Goal: Task Accomplishment & Management: Complete application form

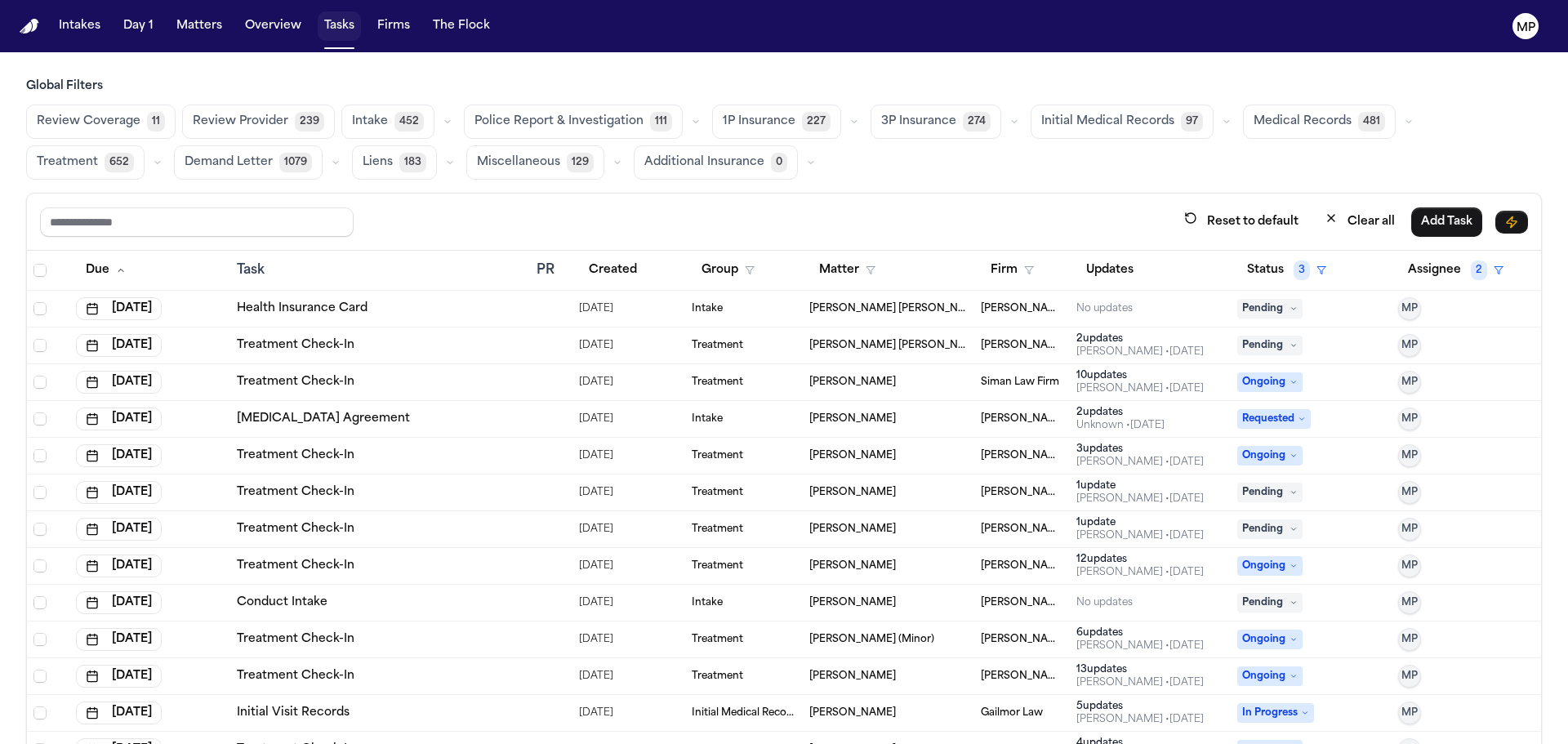
click at [332, 25] on button "Tasks" at bounding box center [340, 26] width 44 height 30
click at [184, 17] on button "Matters" at bounding box center [199, 26] width 59 height 30
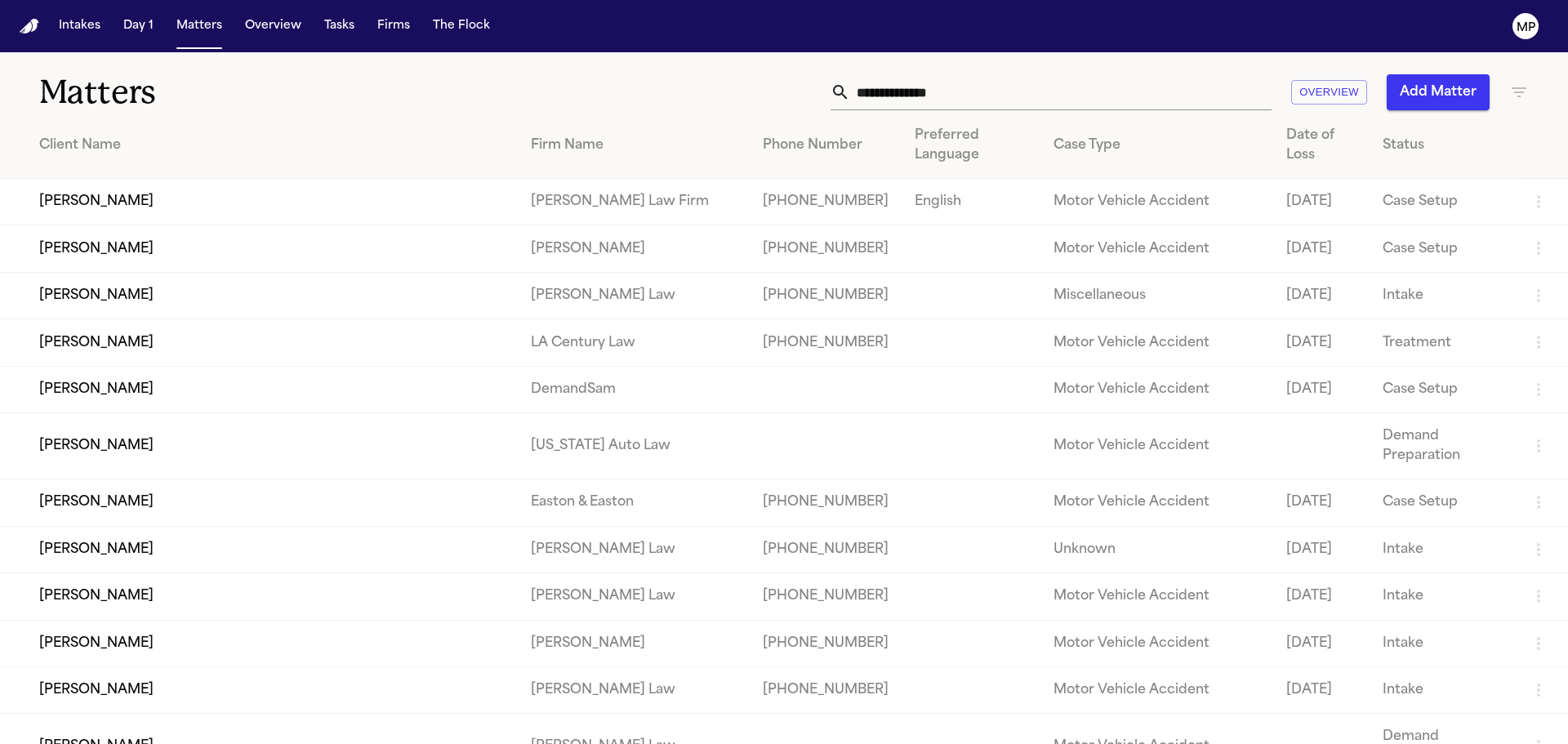
click at [963, 101] on input "text" at bounding box center [1061, 91] width 421 height 36
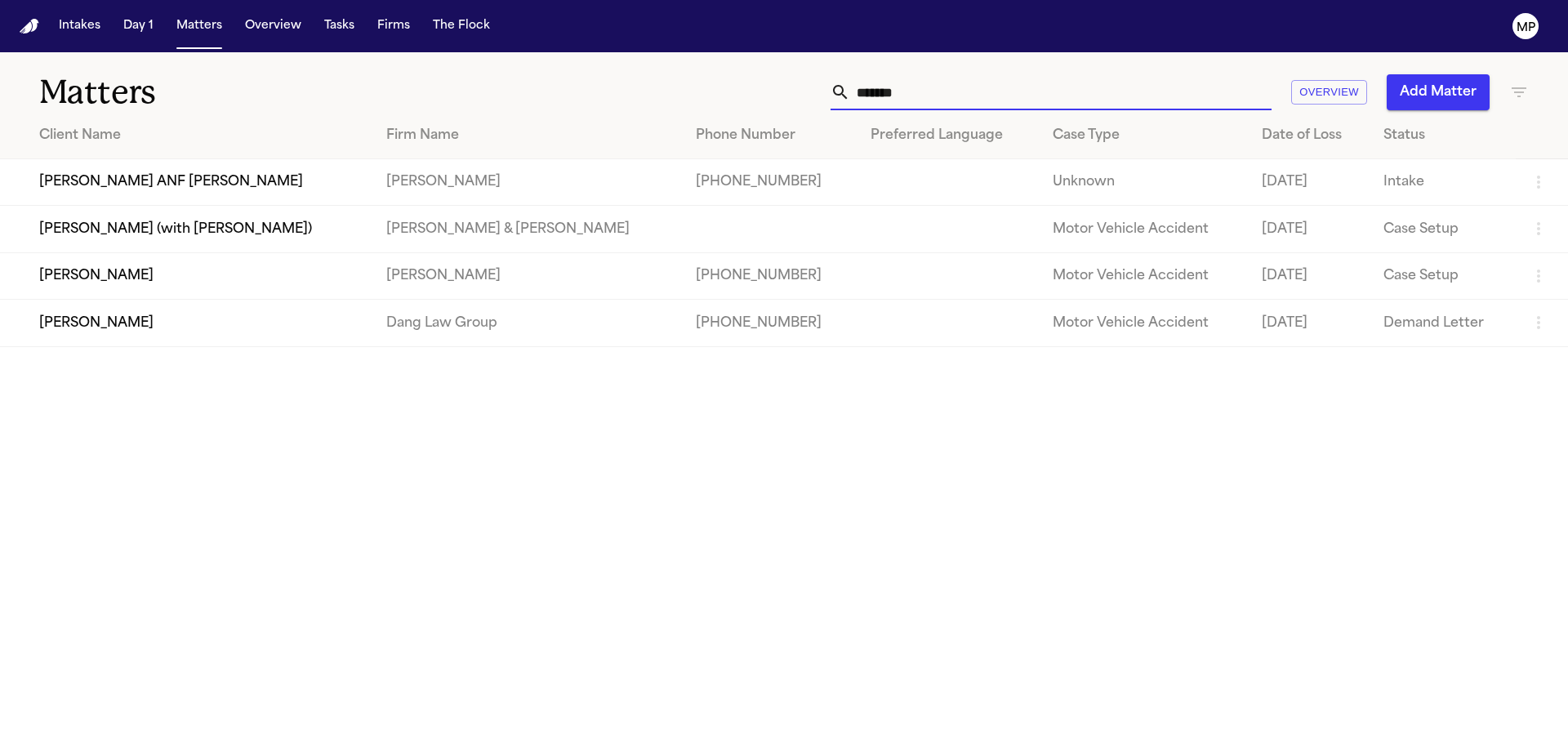
type input "*******"
click at [101, 322] on td "[PERSON_NAME]" at bounding box center [186, 322] width 373 height 46
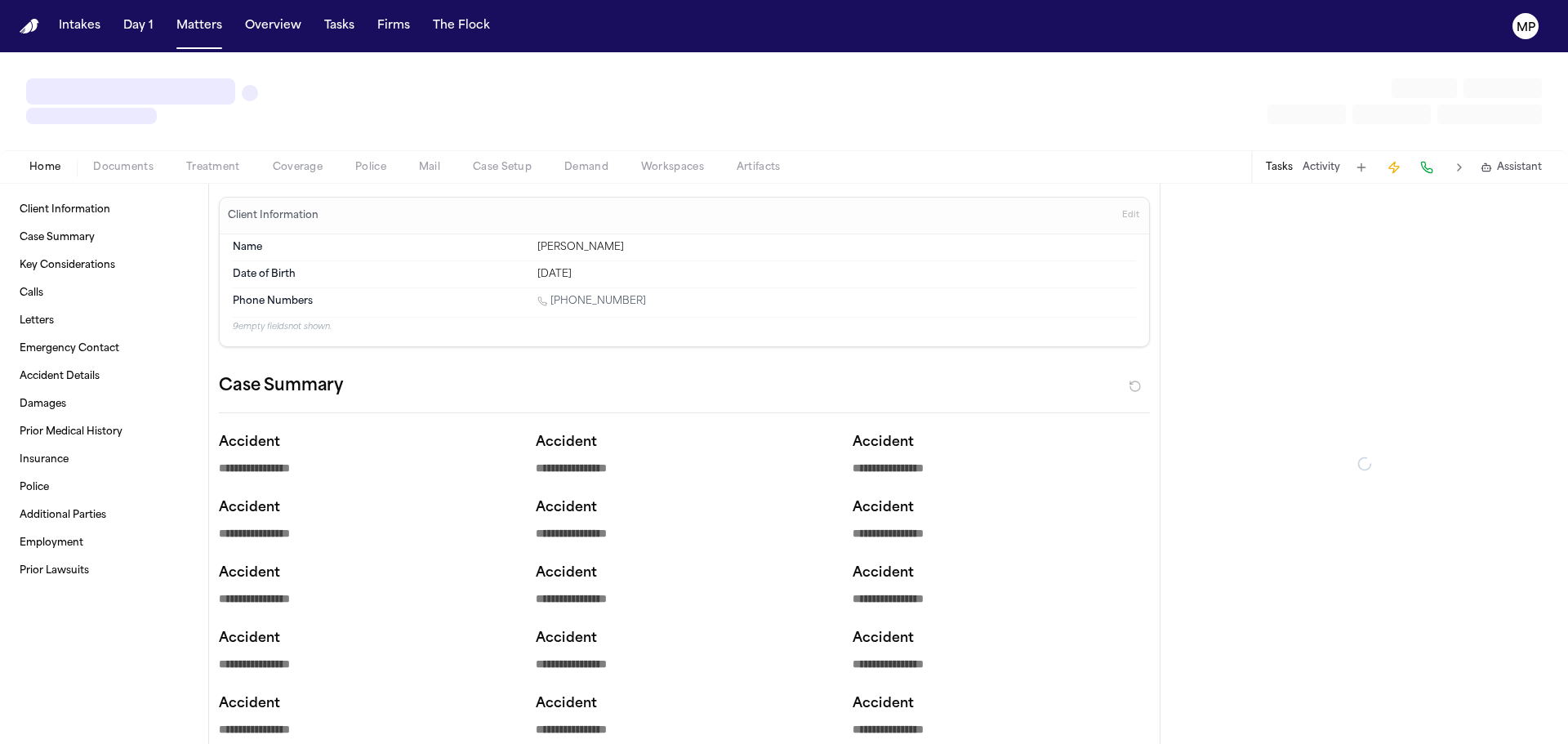
type textarea "*"
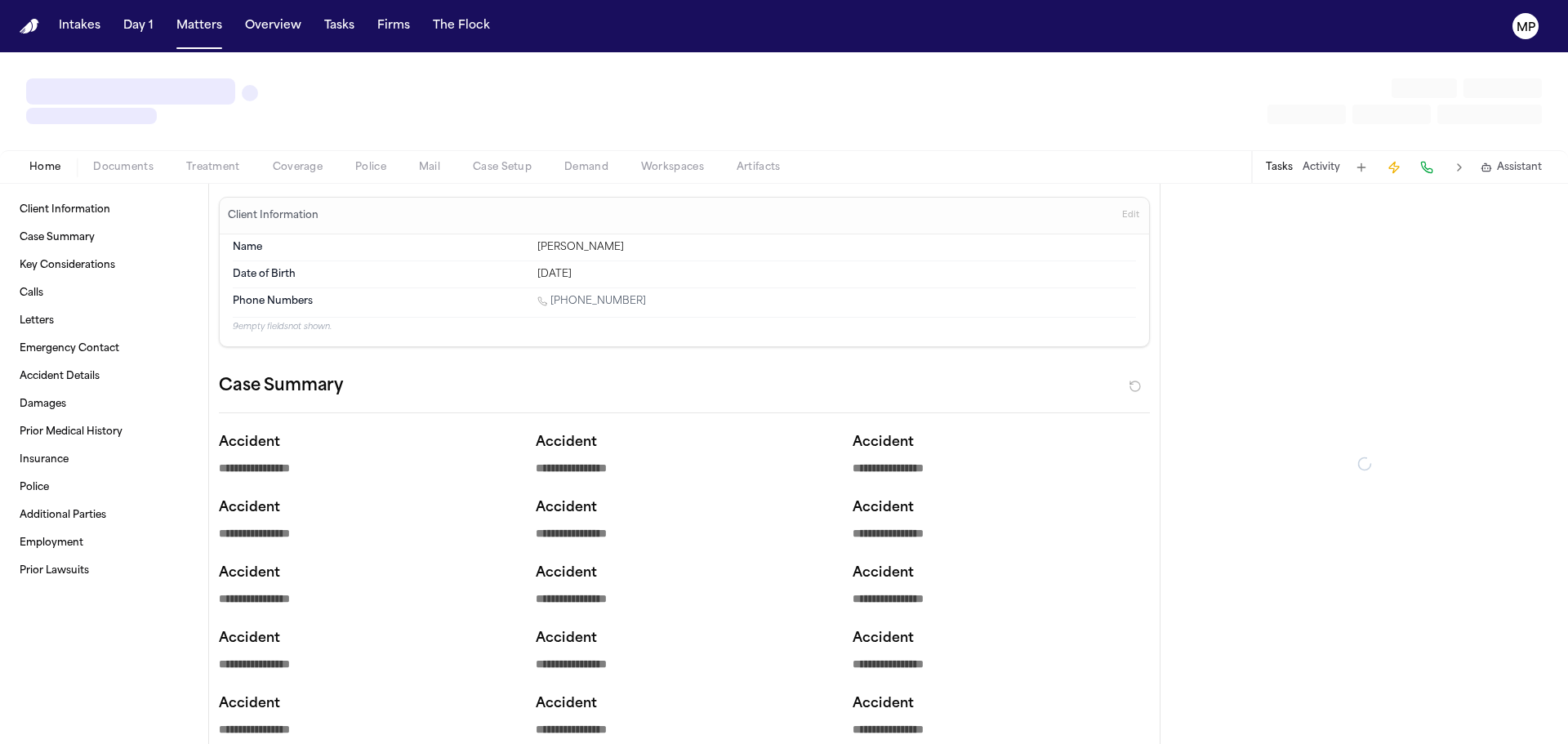
type textarea "*"
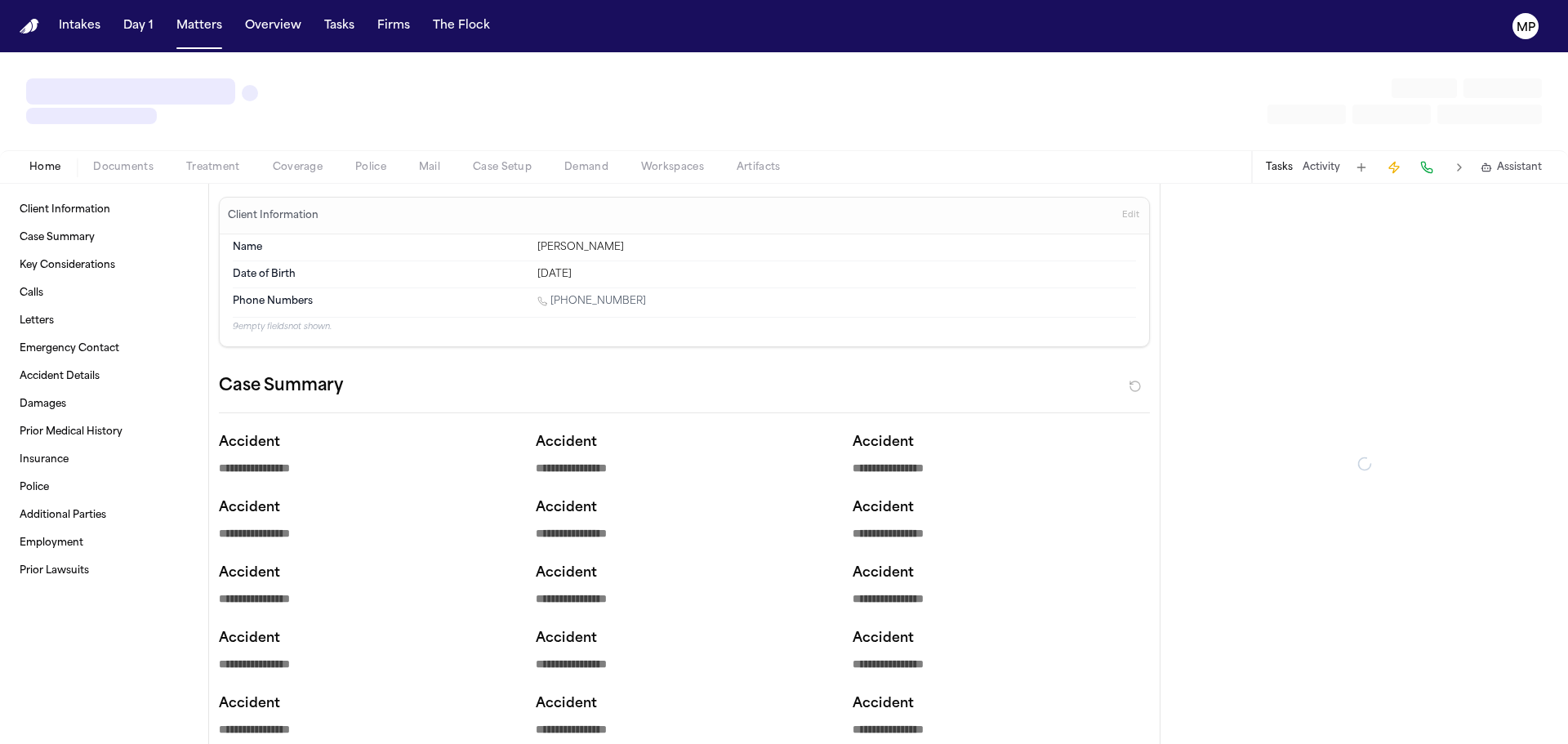
type textarea "*"
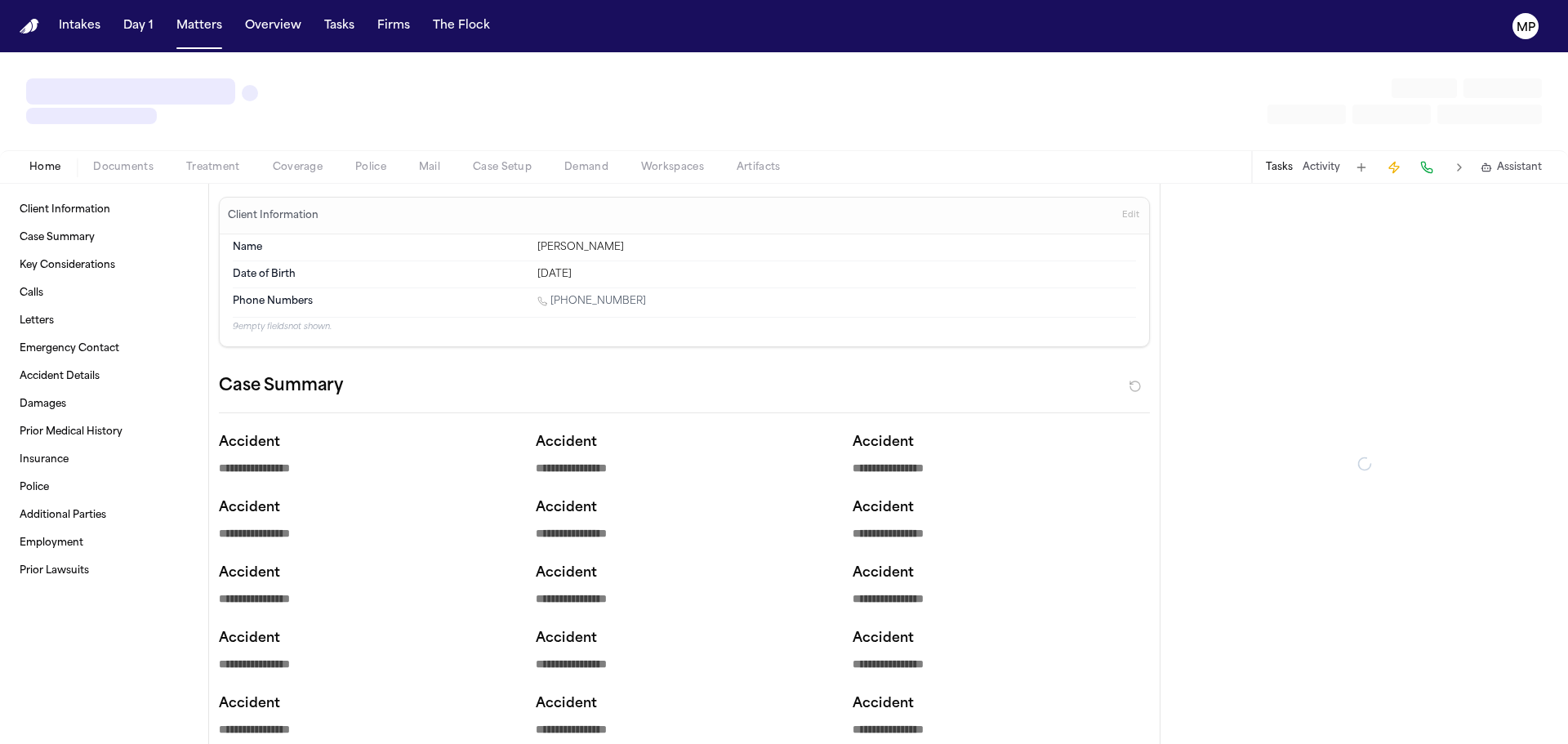
type textarea "*"
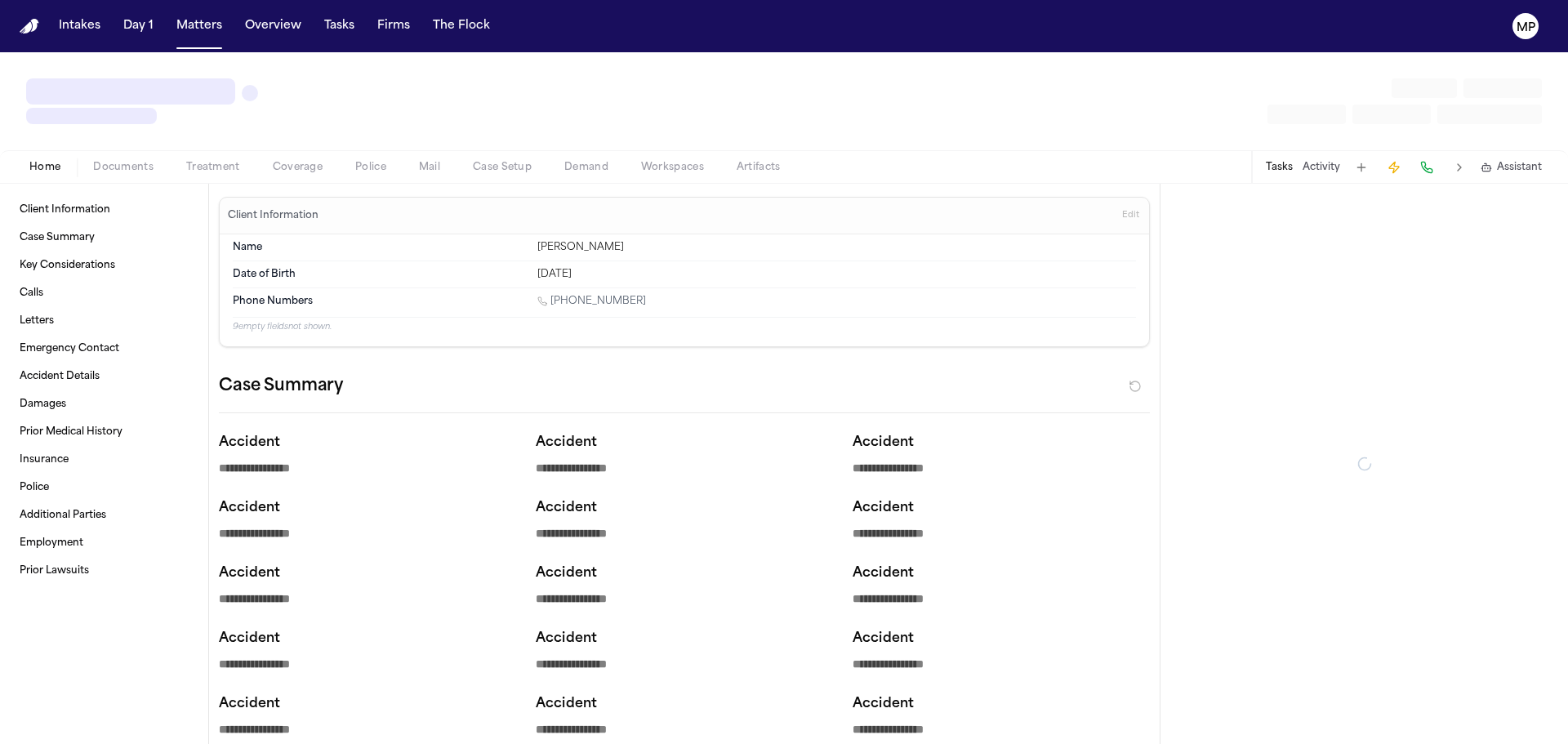
type textarea "*"
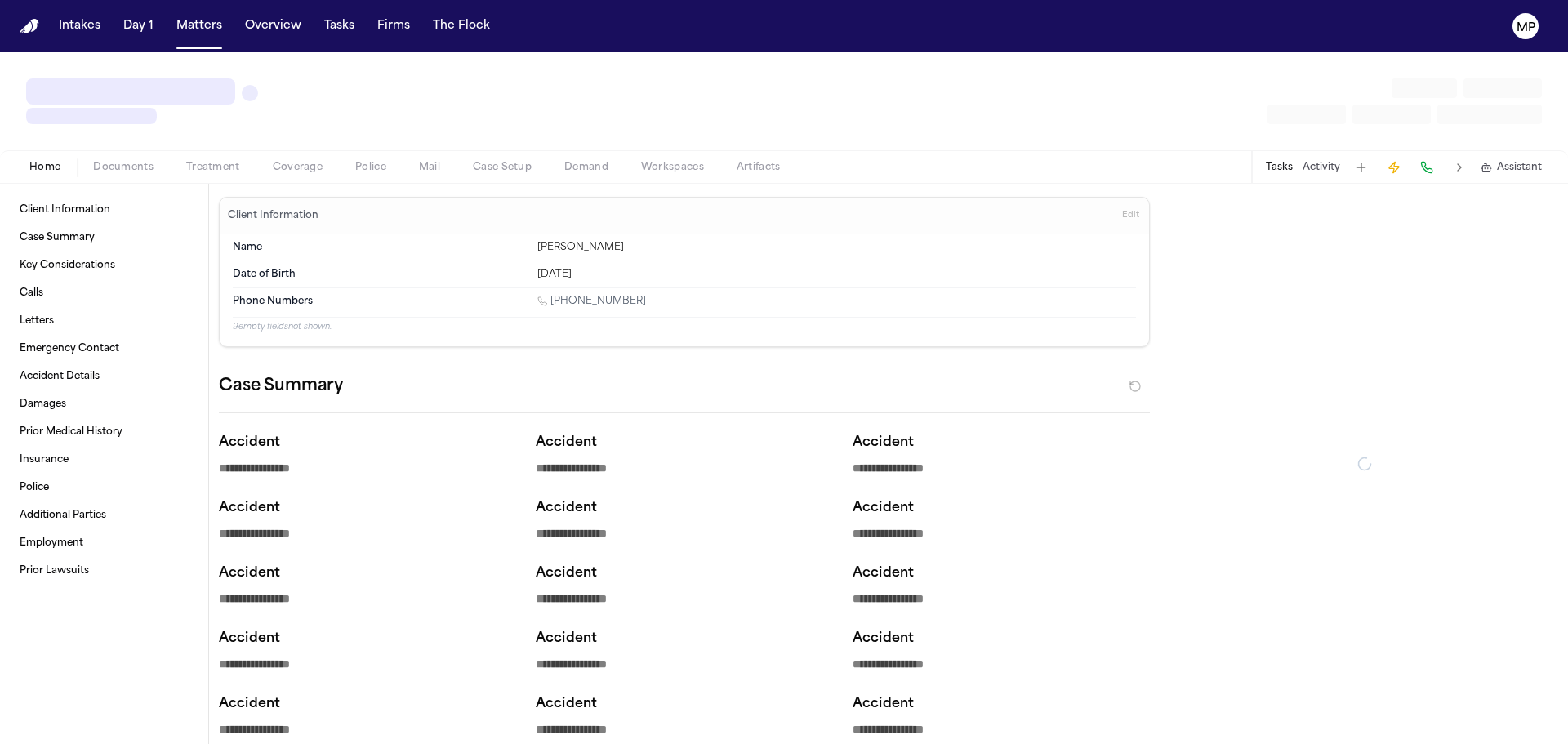
type textarea "*"
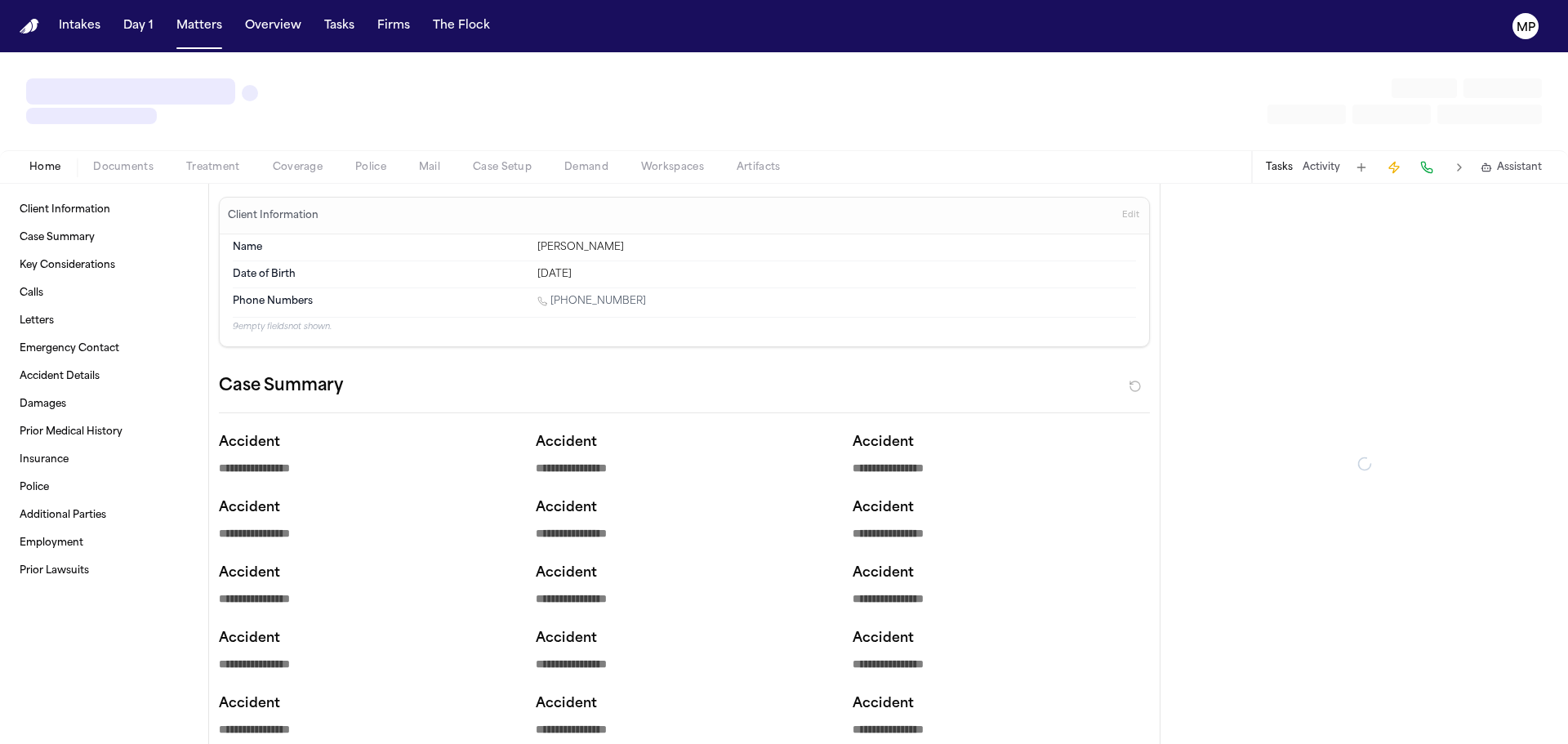
type textarea "*"
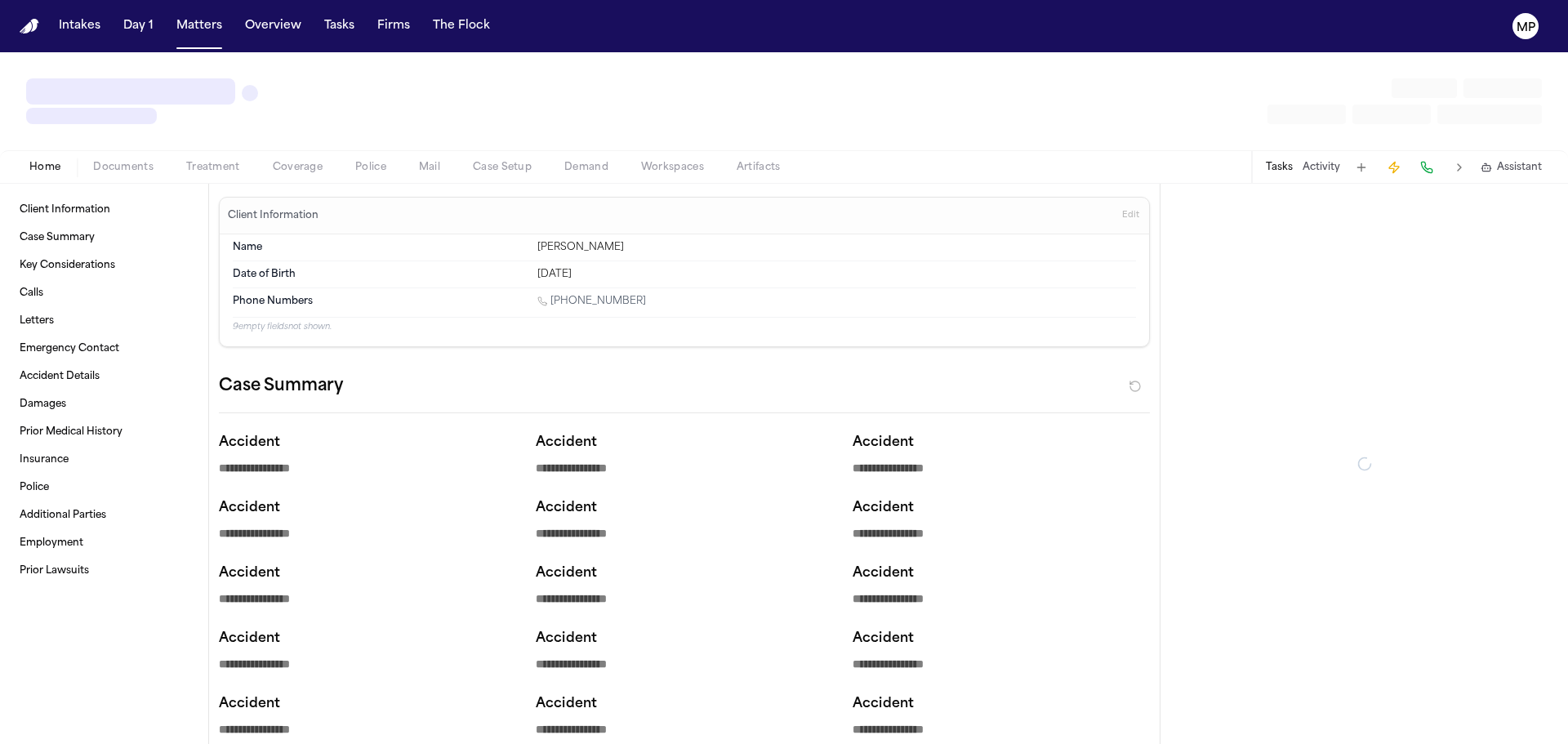
type textarea "*"
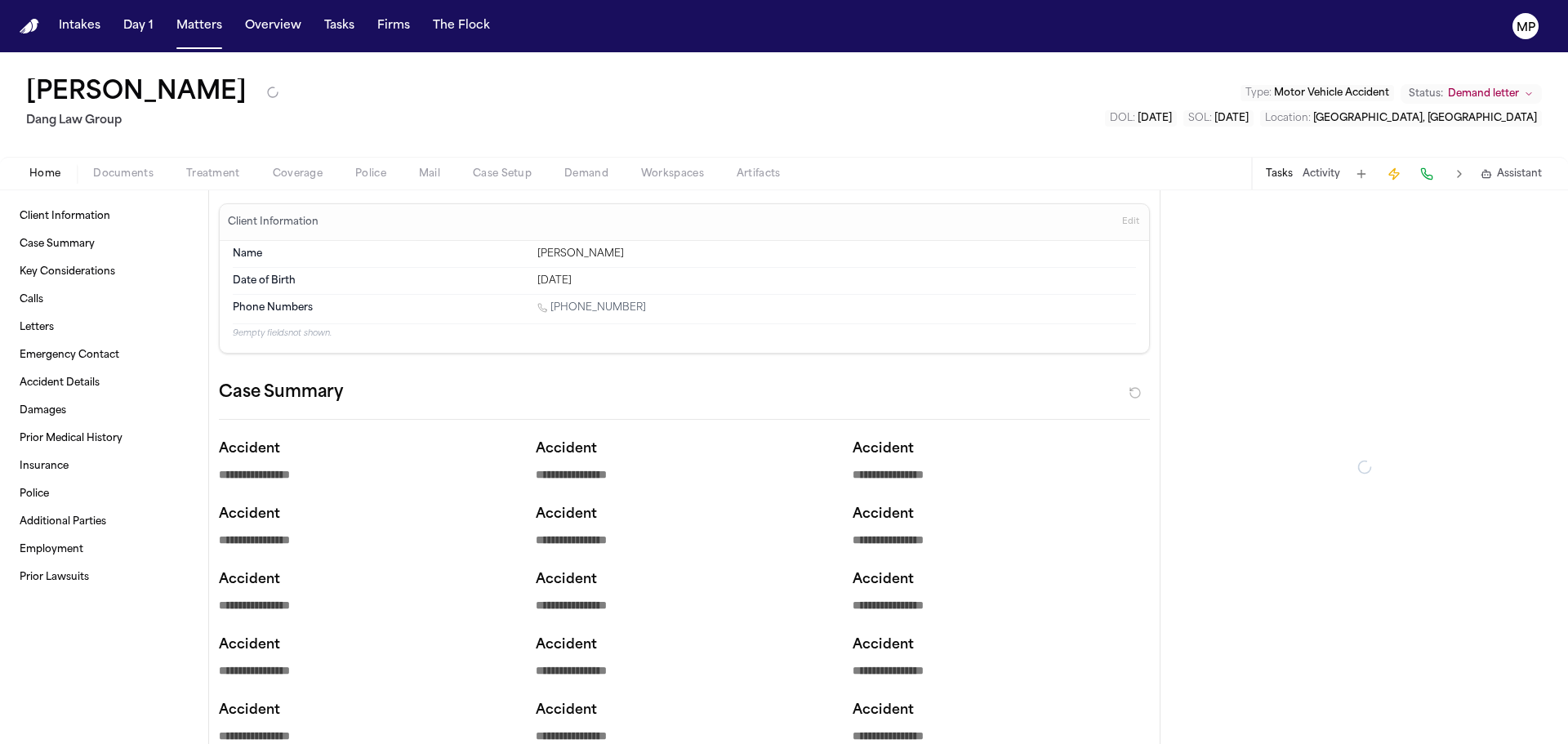
type textarea "*"
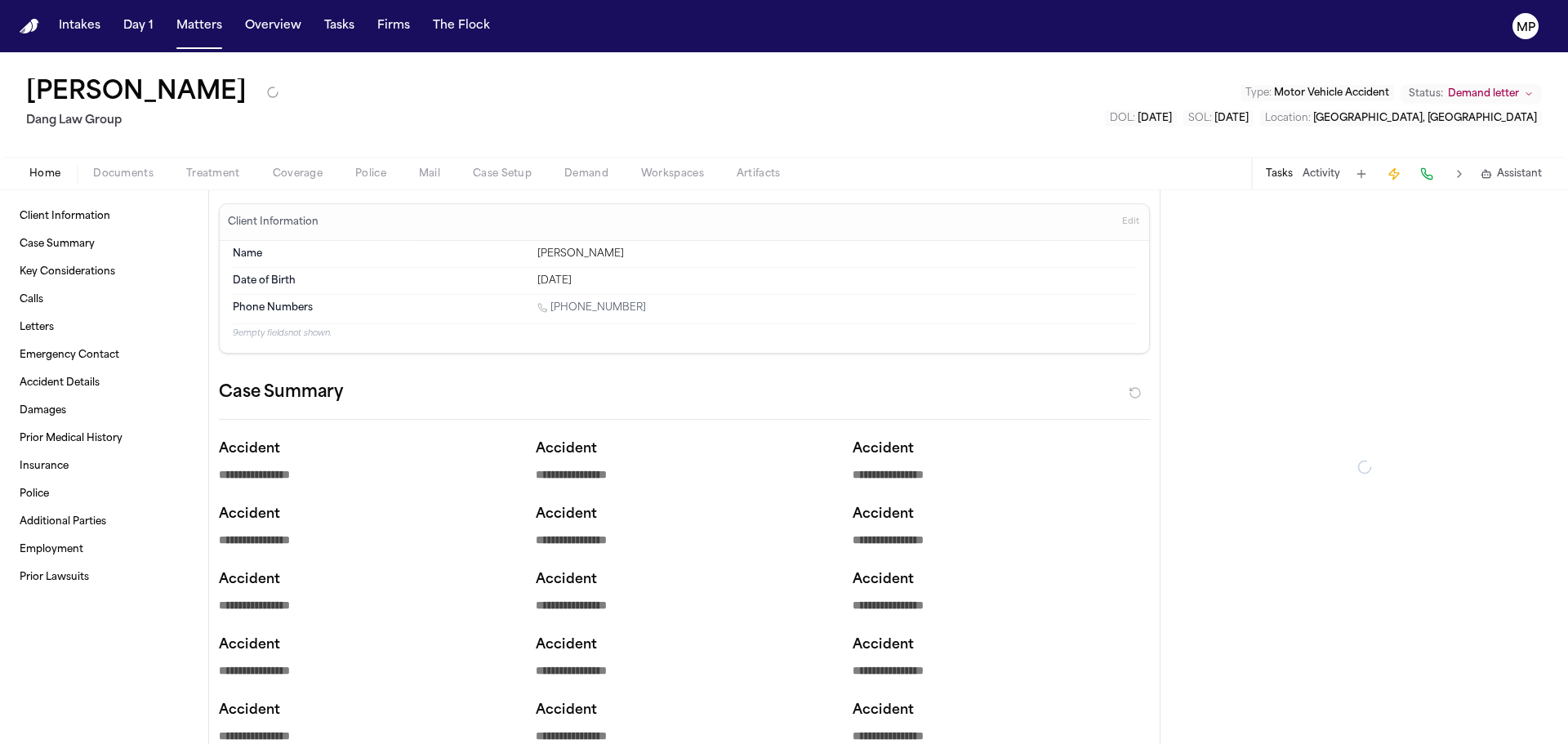
type textarea "*"
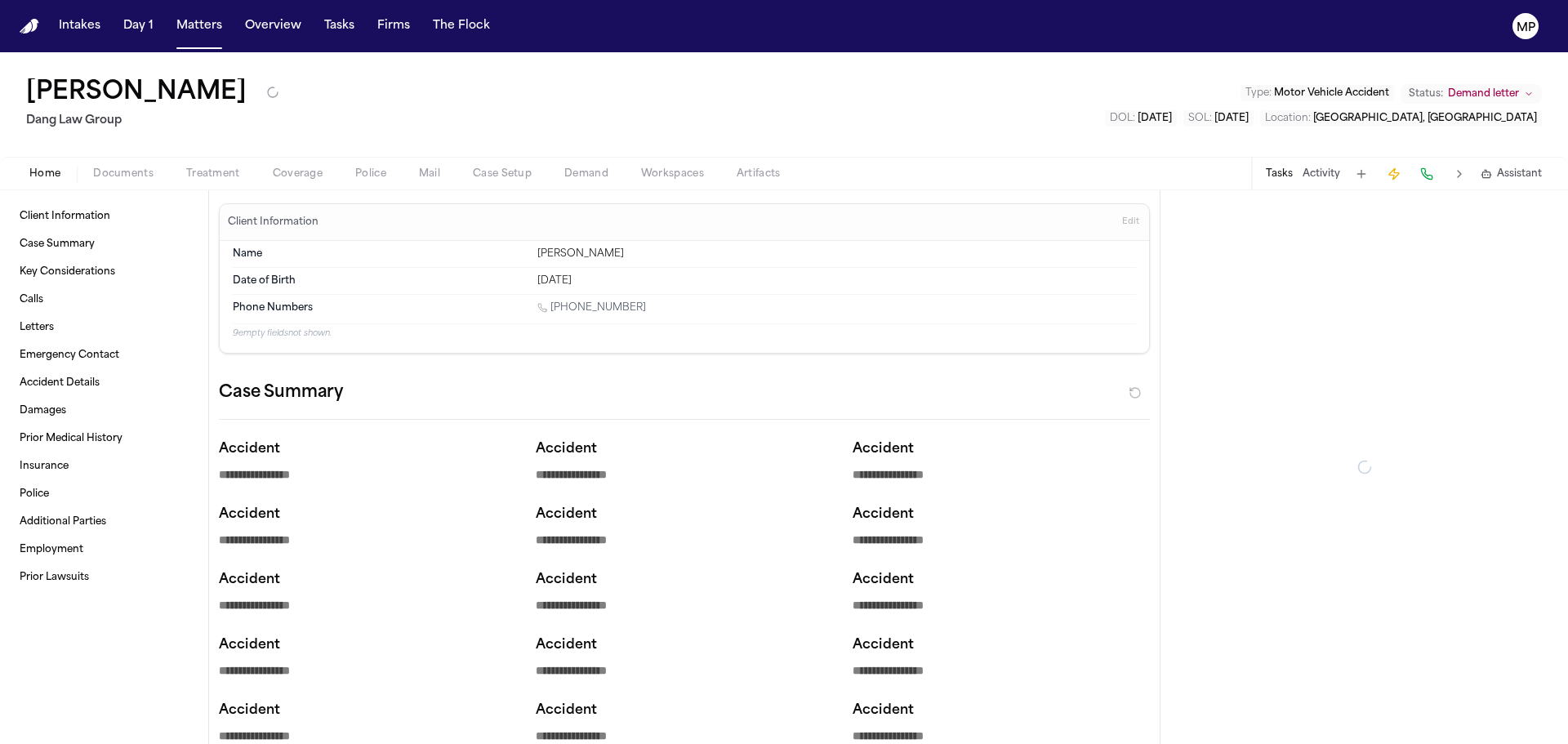
type textarea "*"
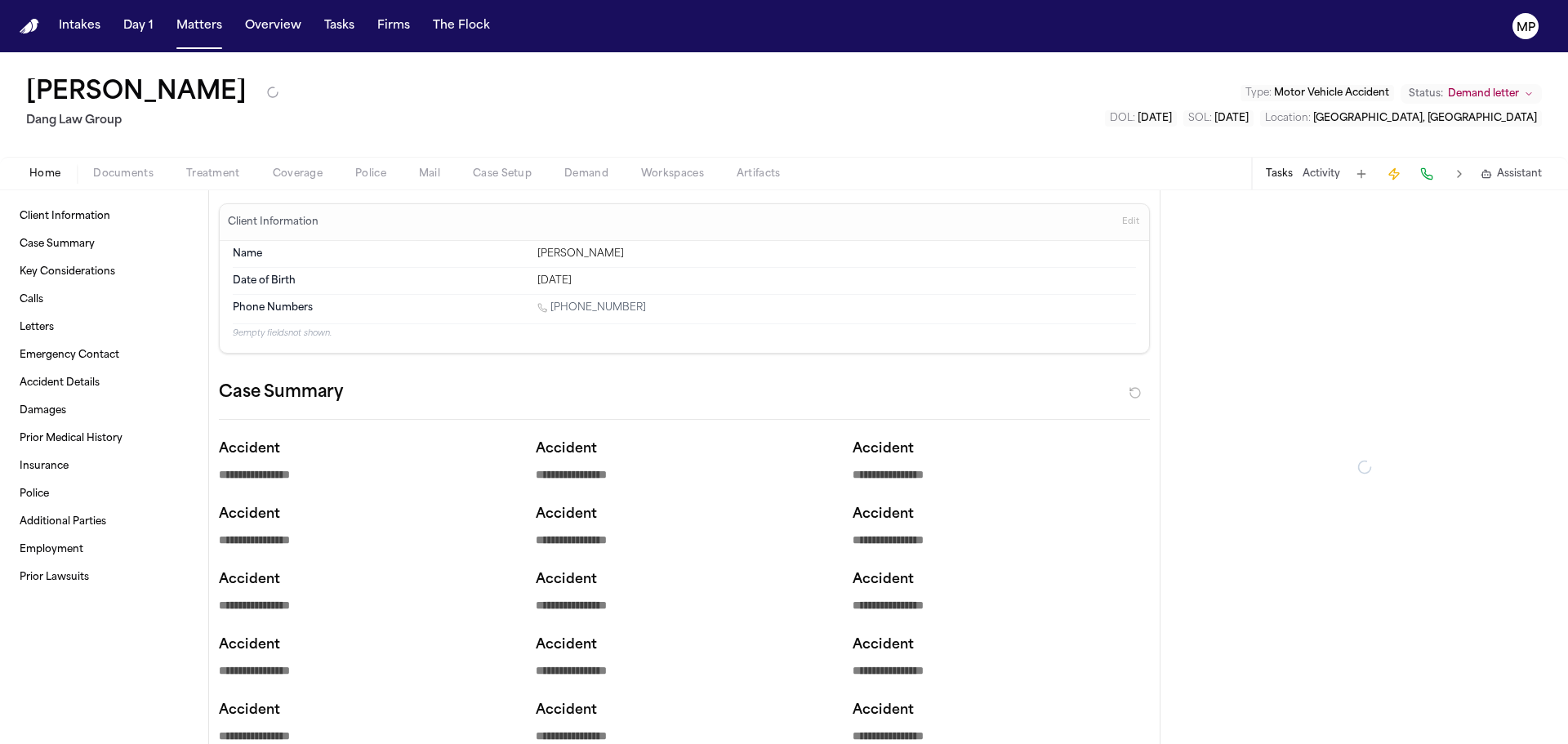
type textarea "*"
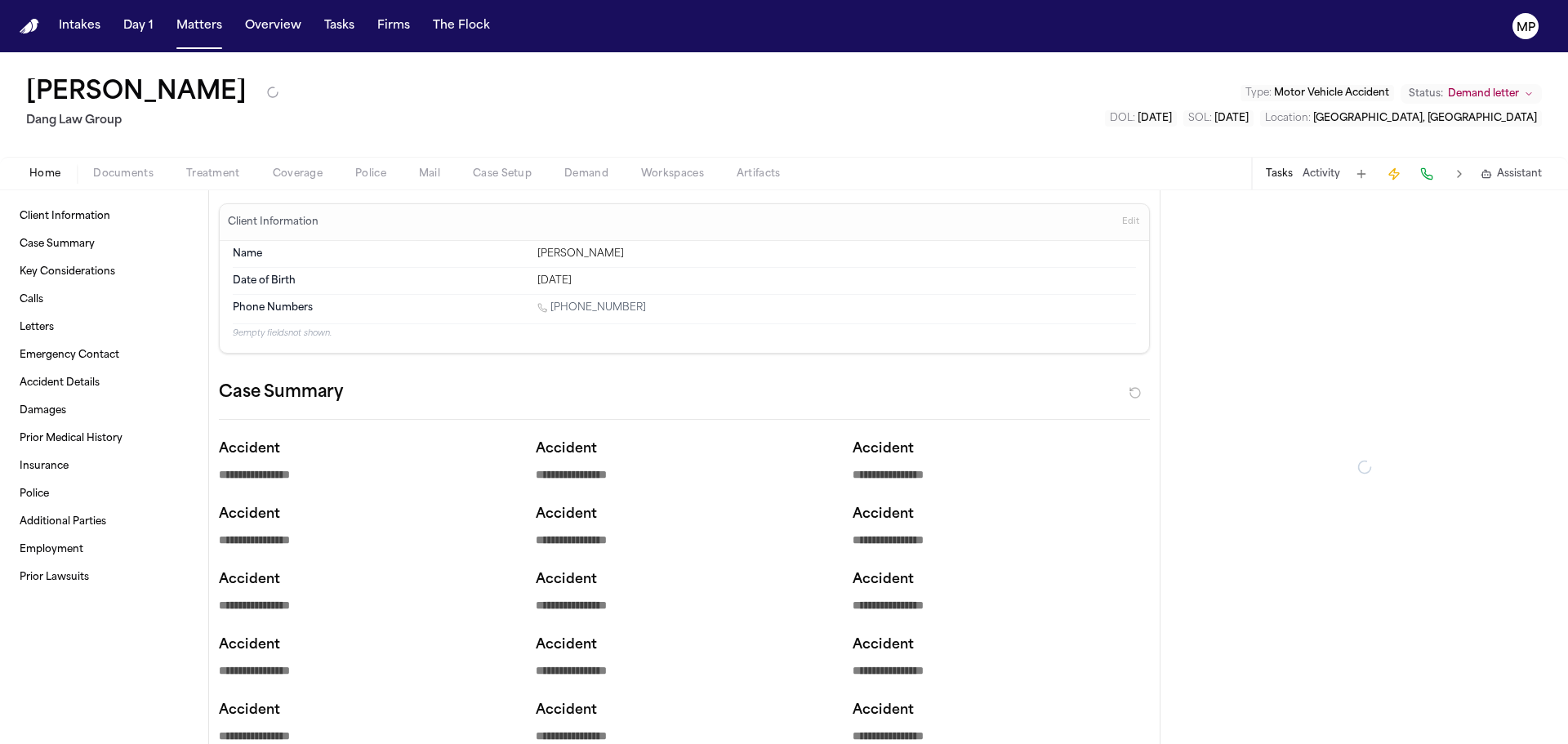
type textarea "*"
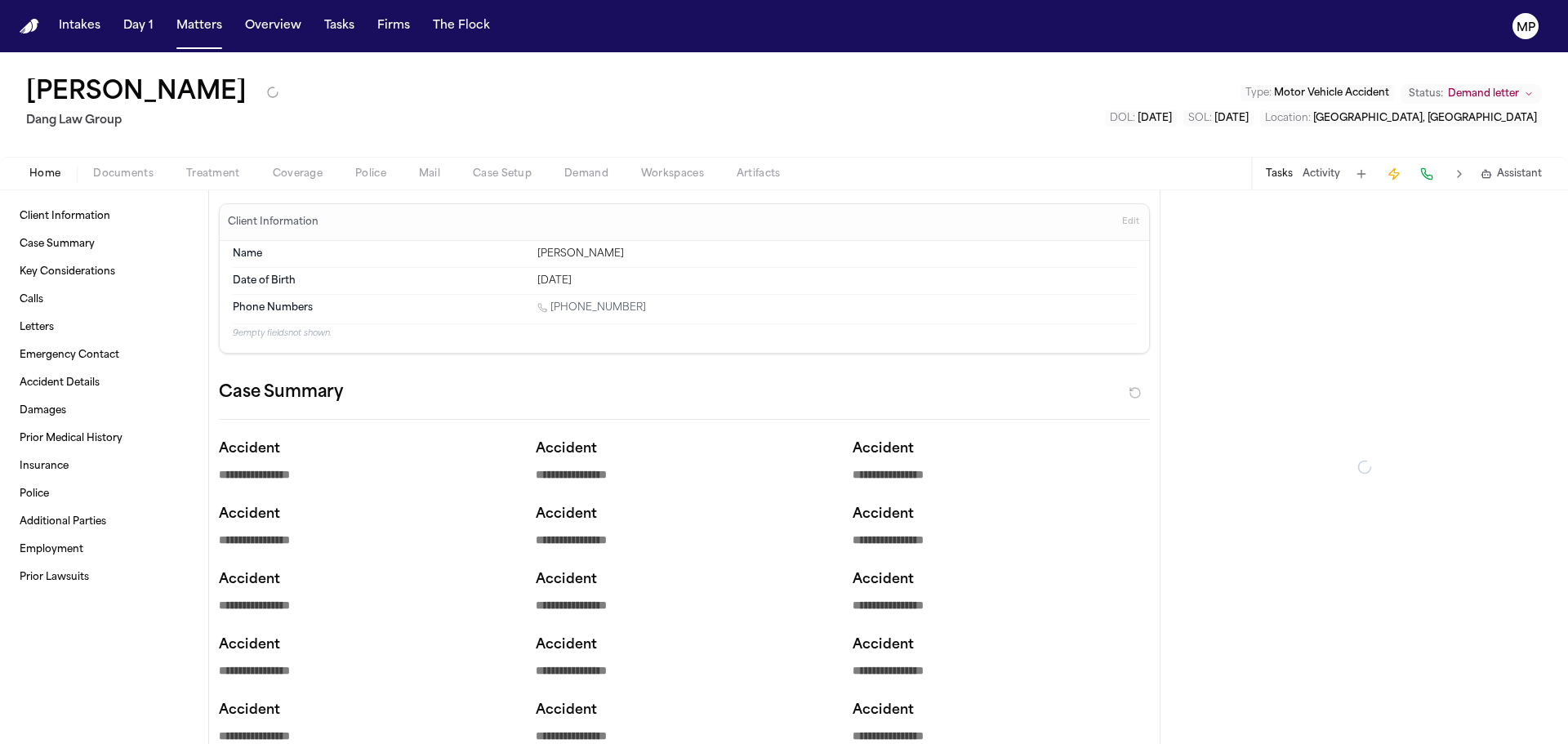
type textarea "*"
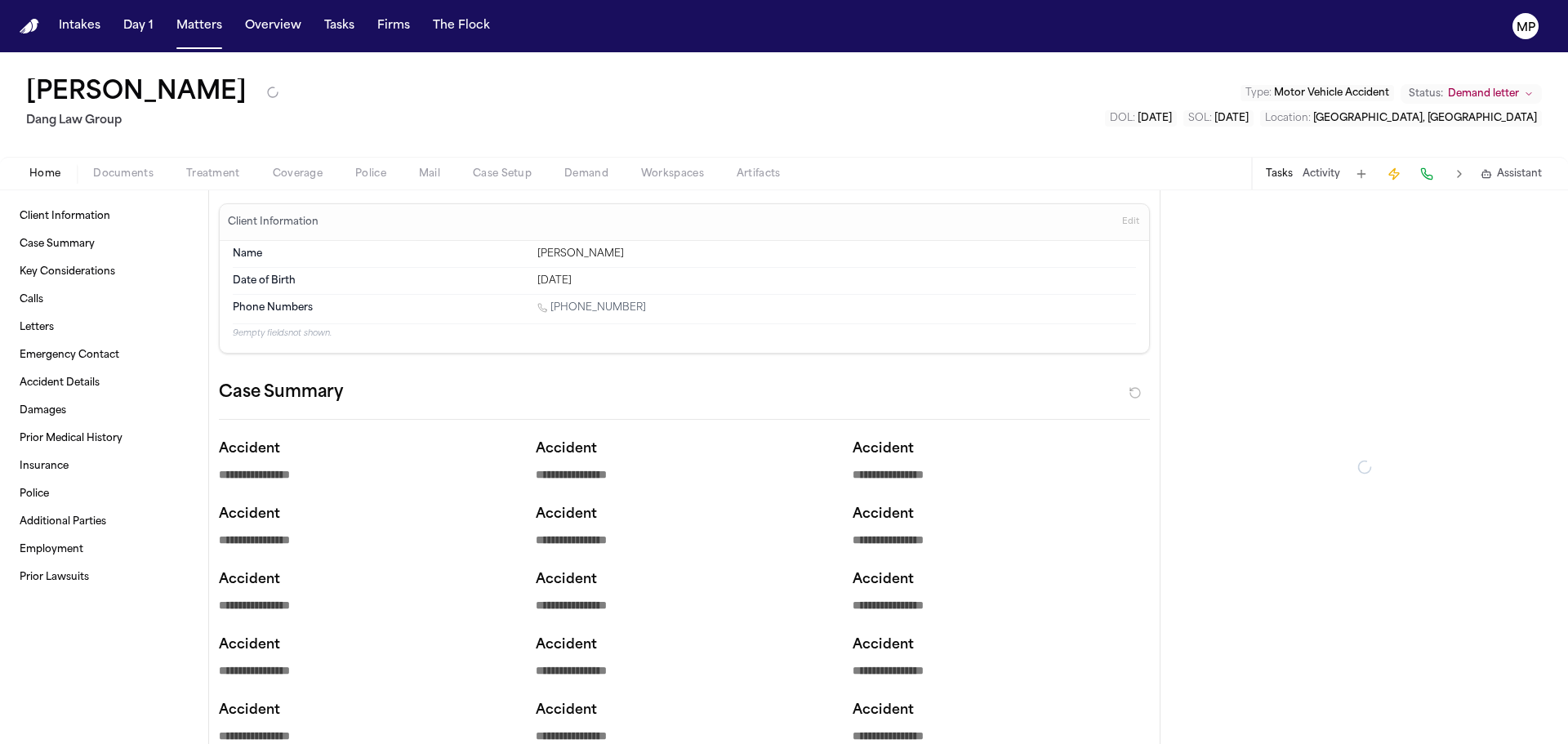
type textarea "*"
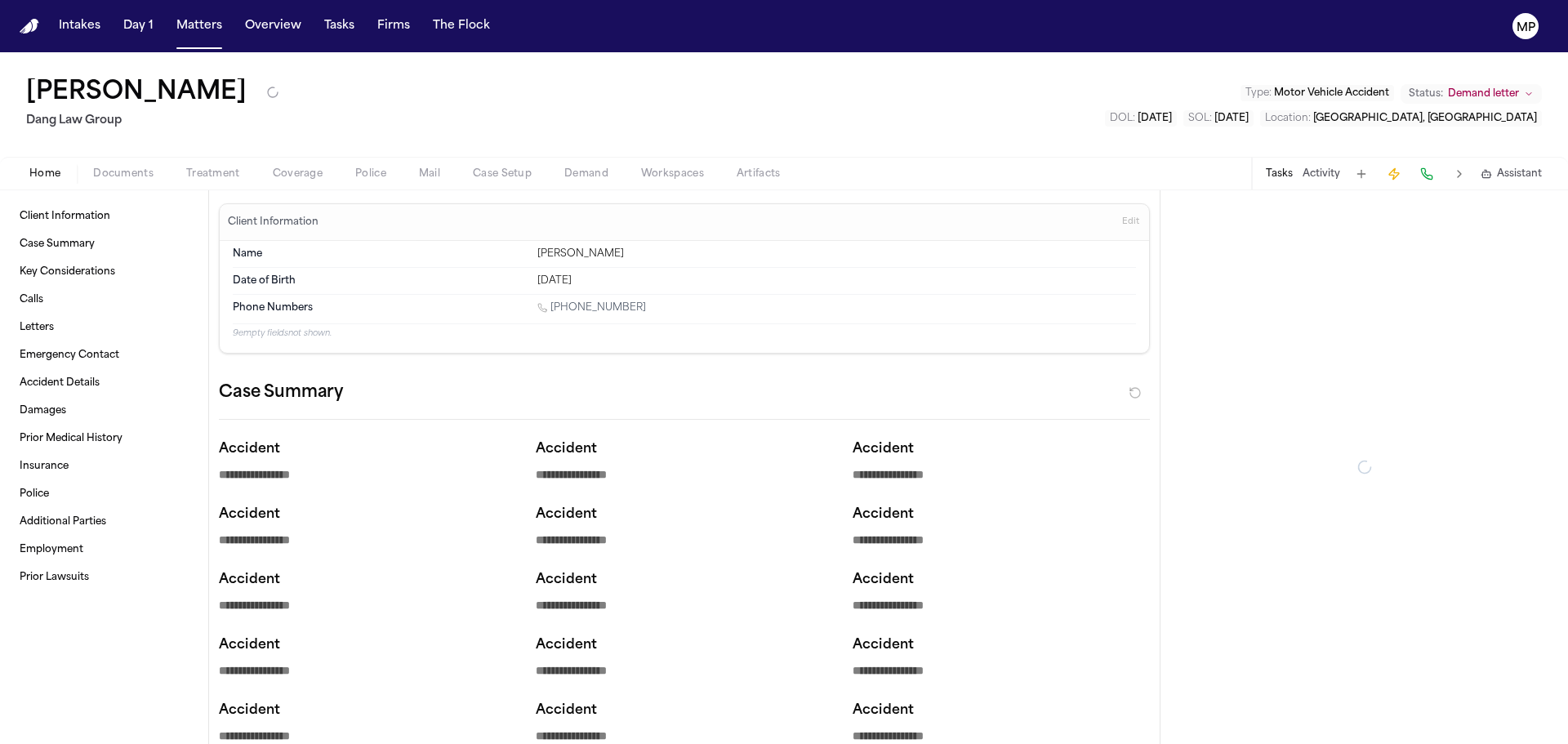
type textarea "*"
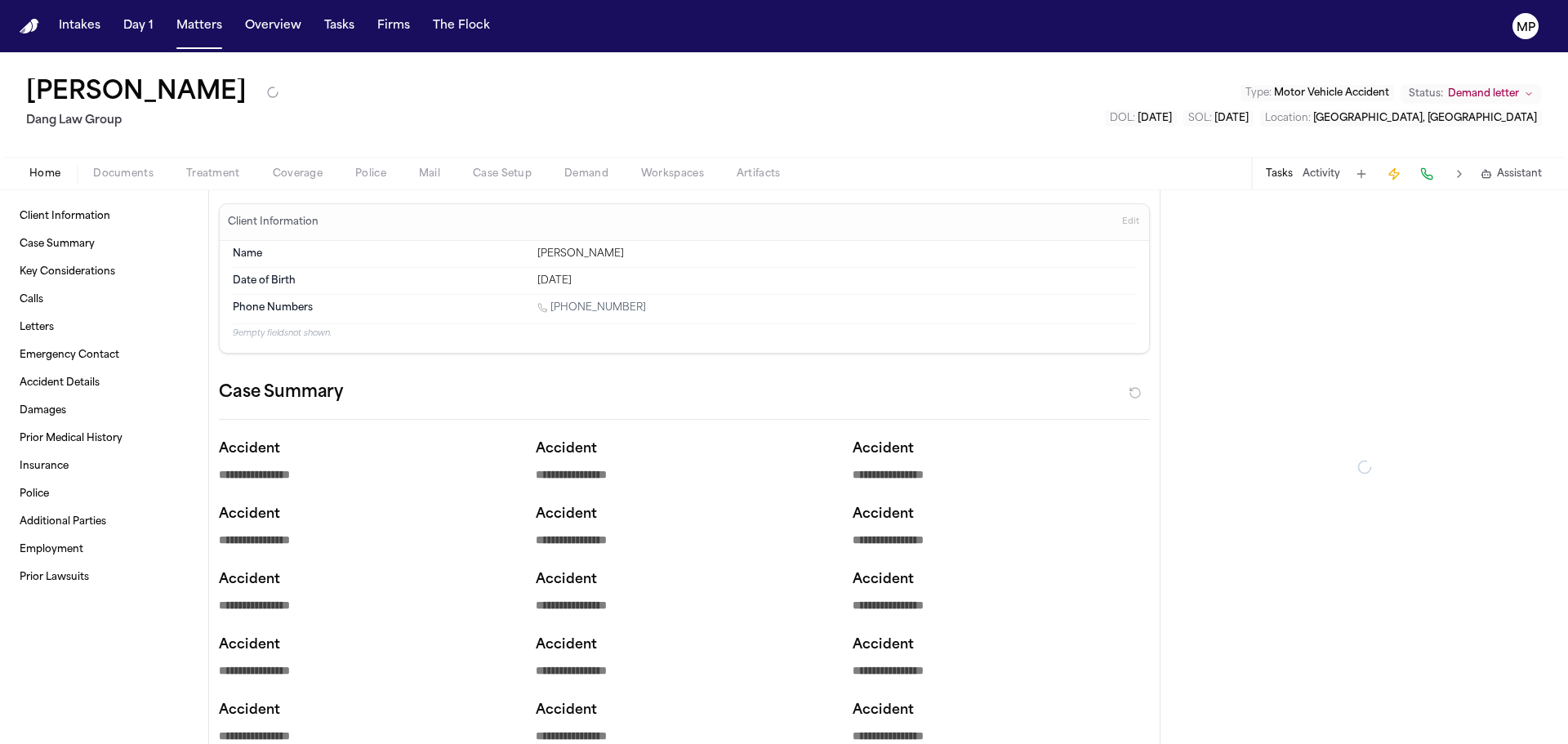
type textarea "*"
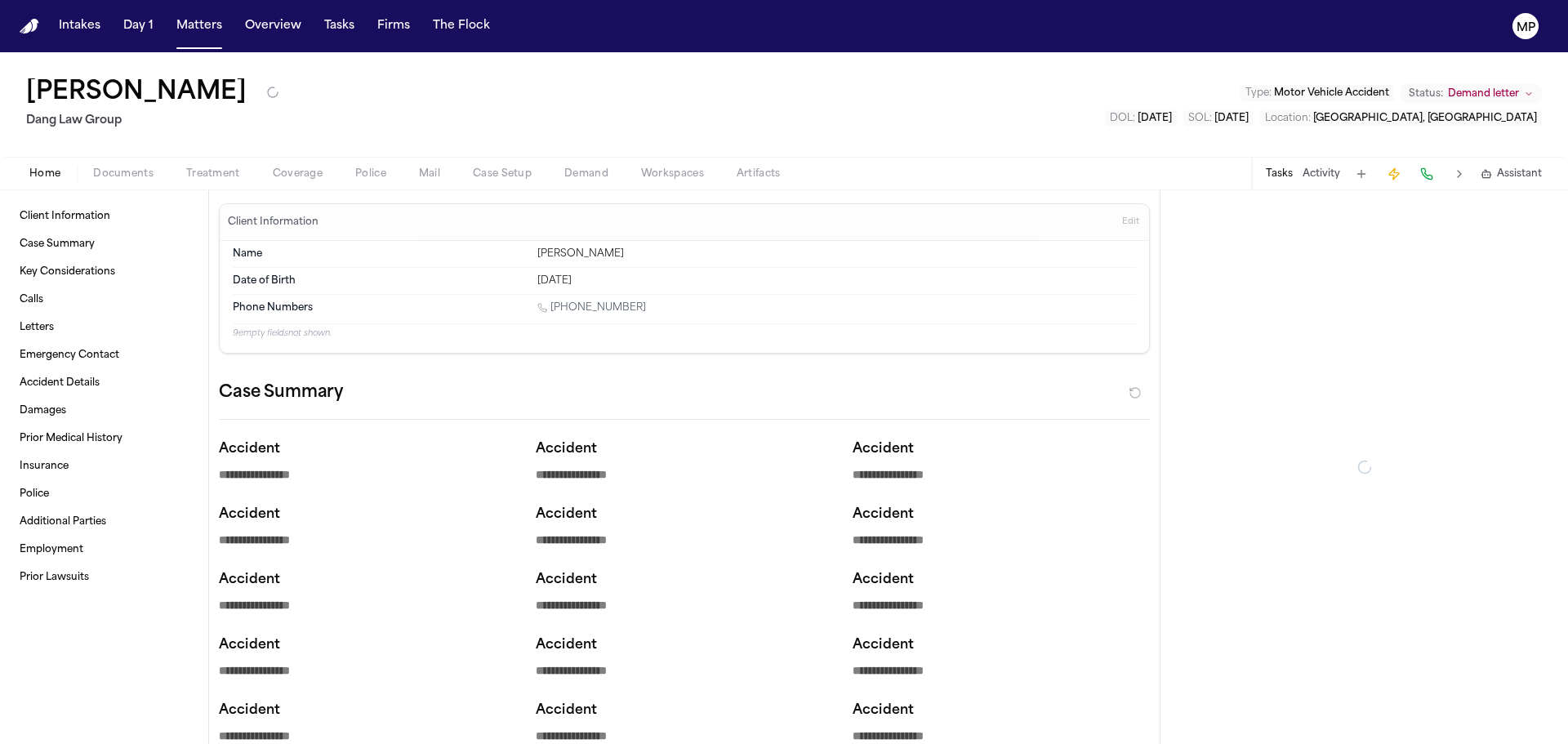
type textarea "*"
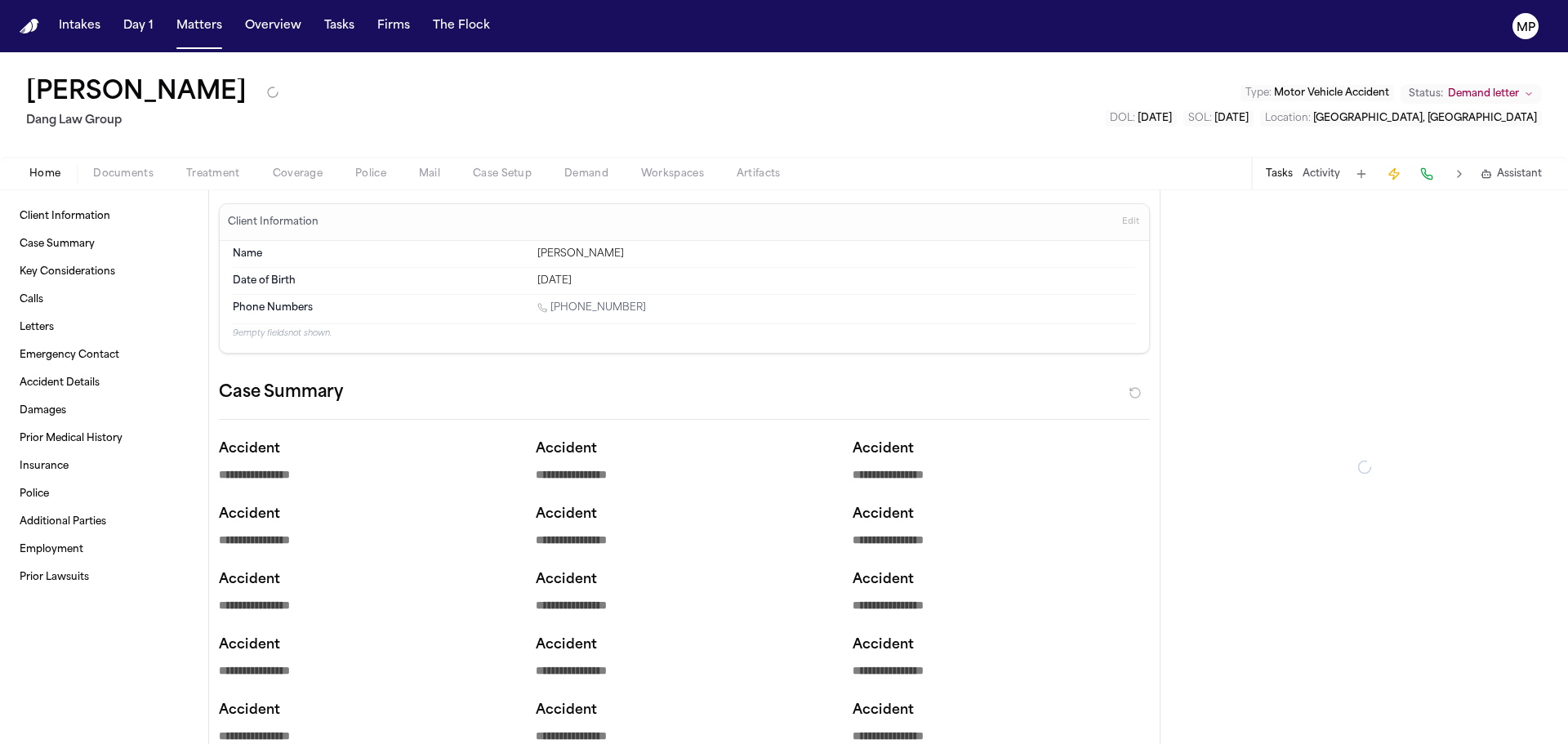
type textarea "*"
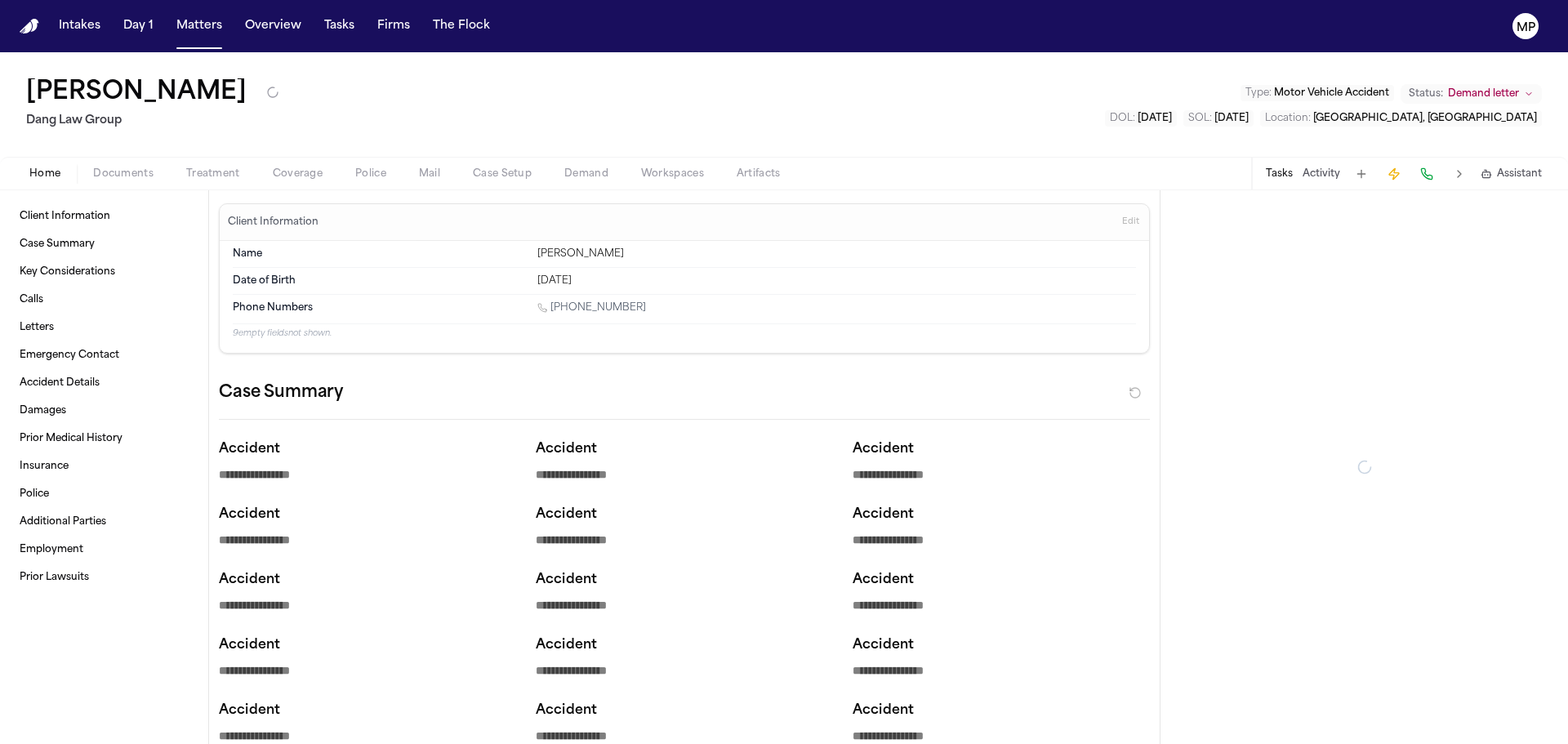
type textarea "*"
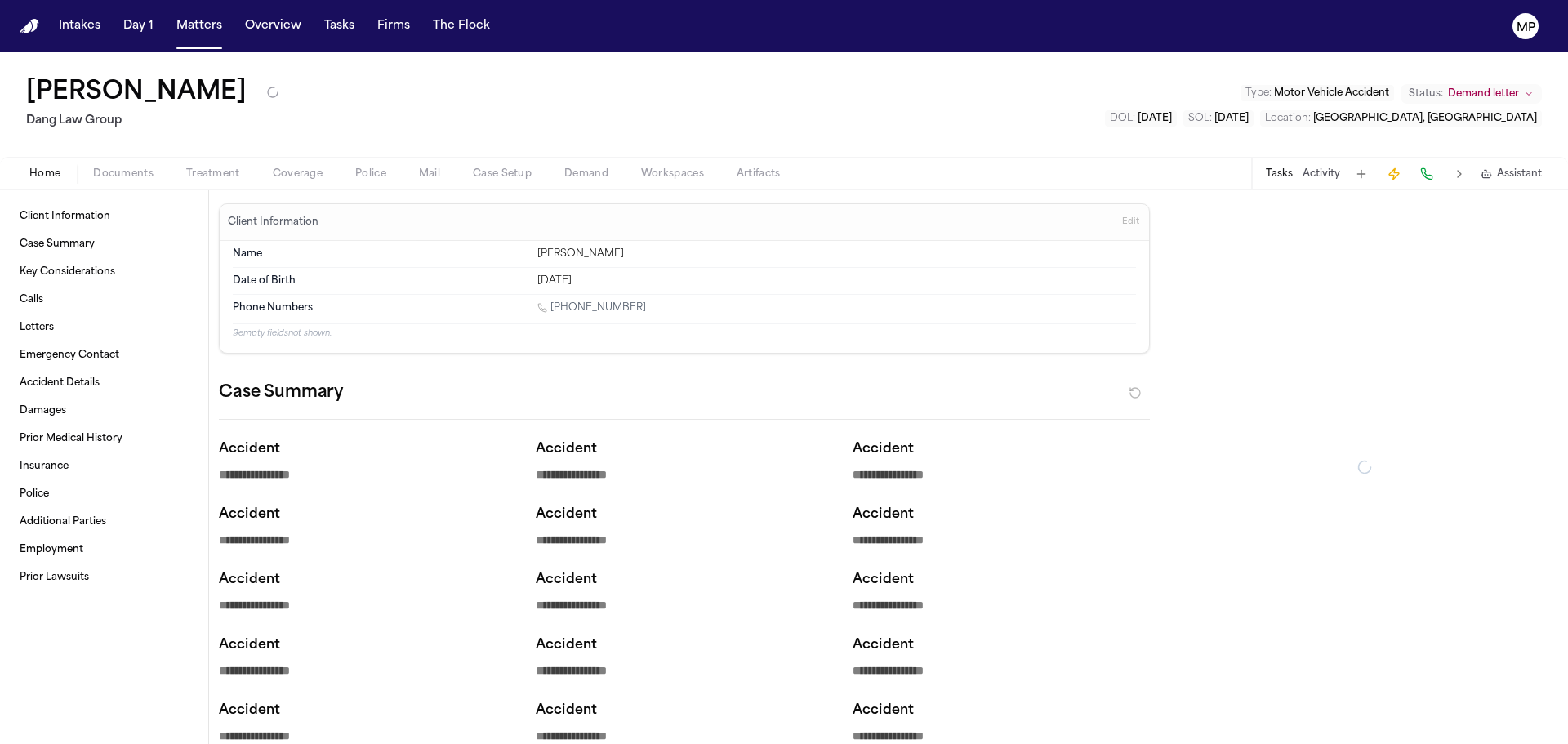
type textarea "*"
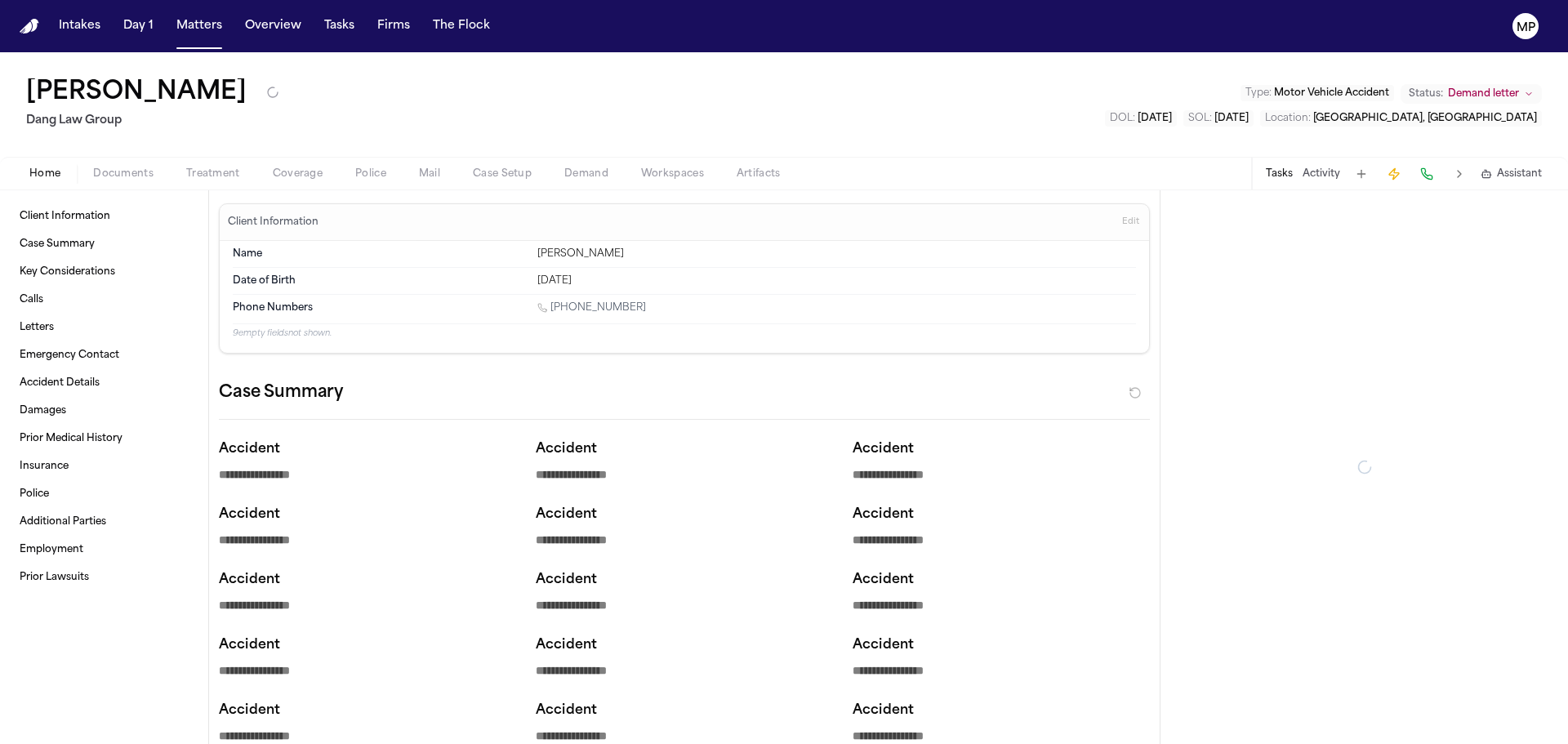
type textarea "*"
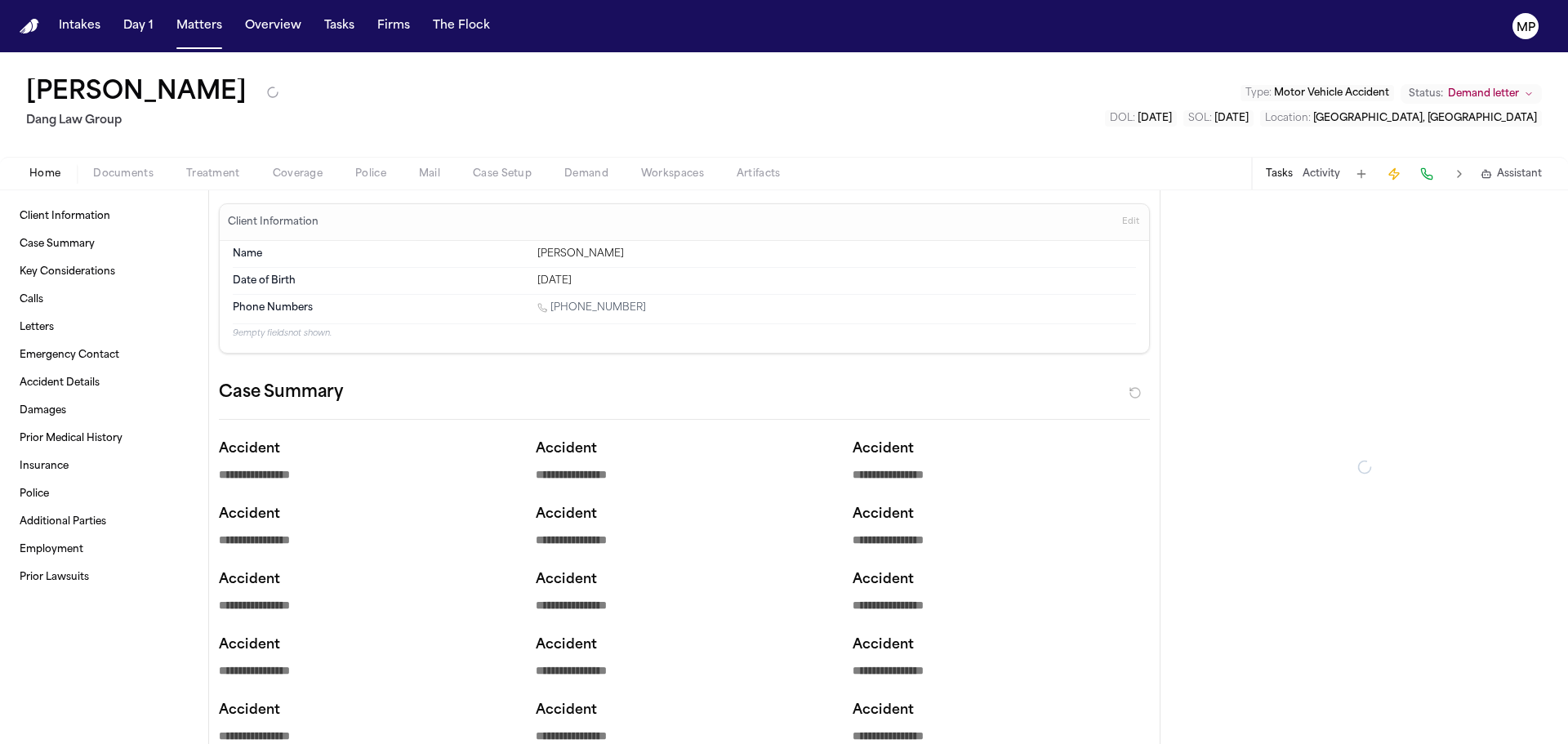
type textarea "*"
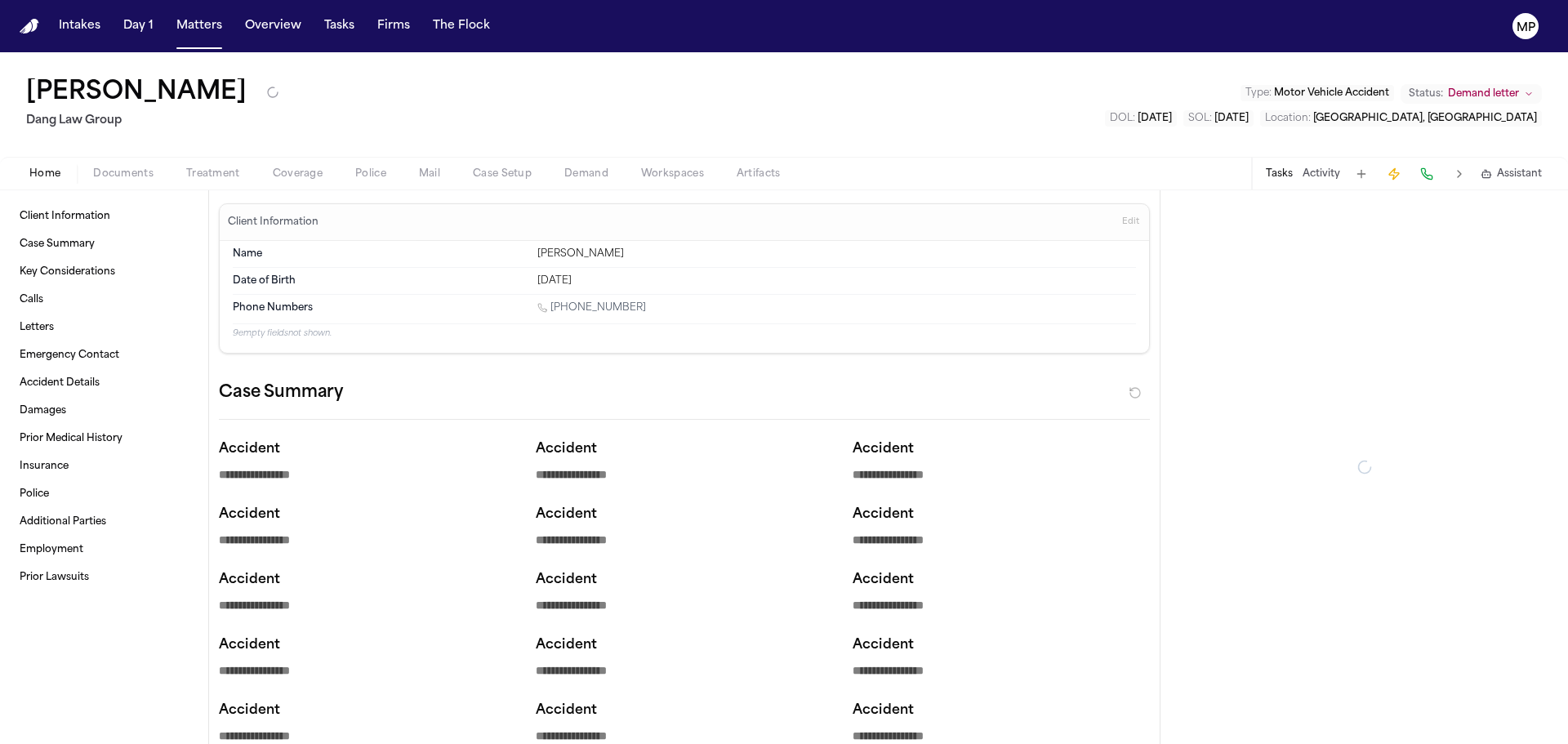
type textarea "*"
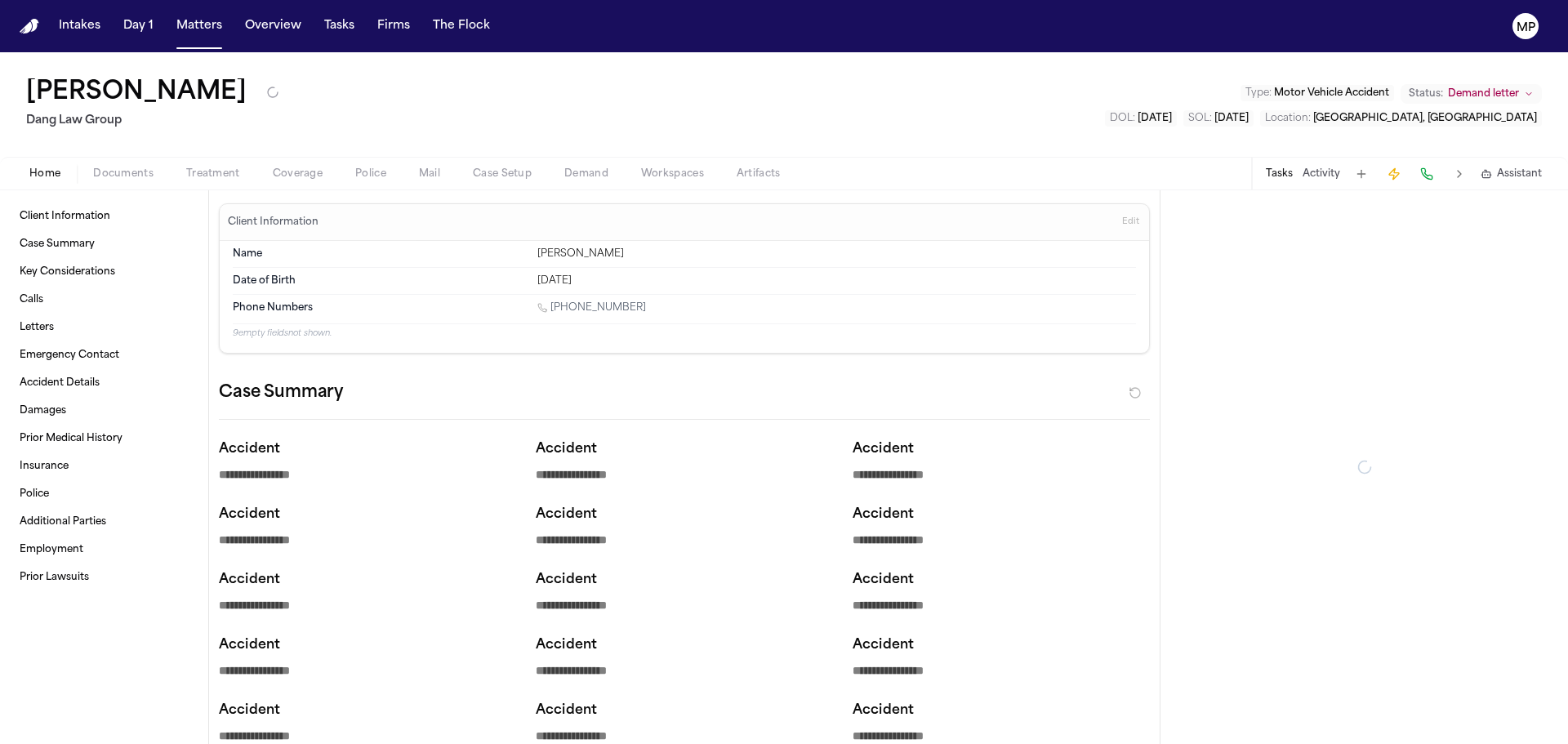
type textarea "*"
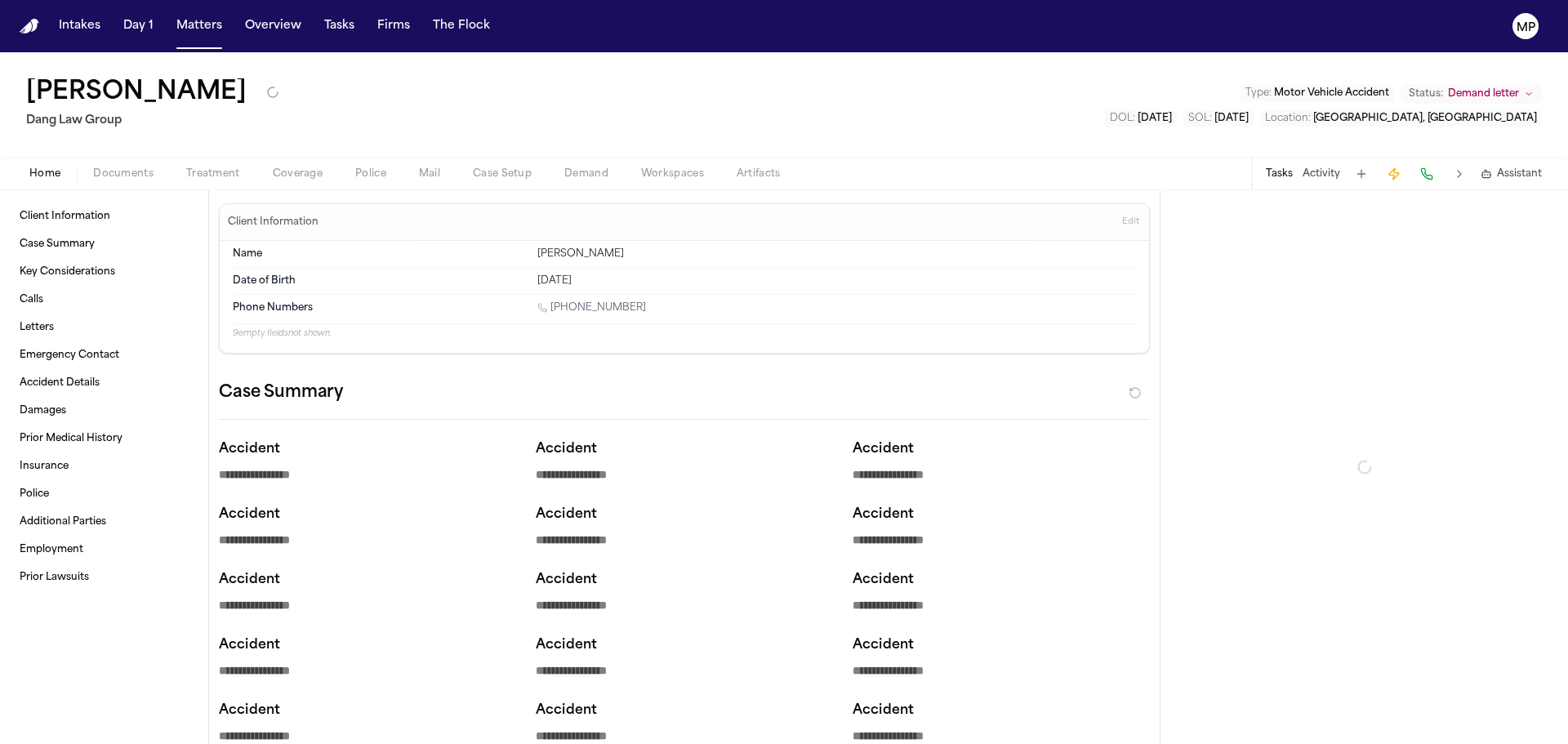
type textarea "*"
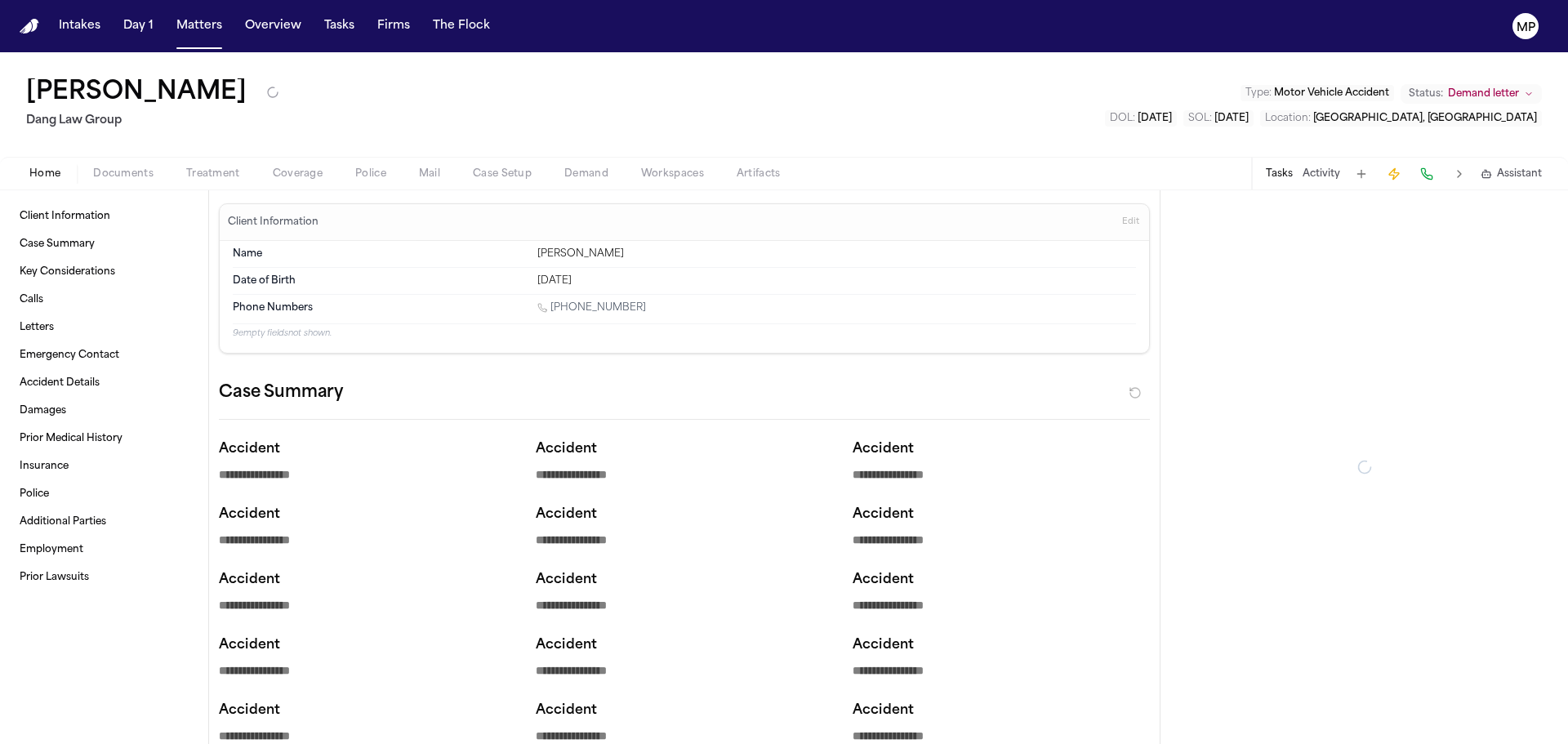
type textarea "*"
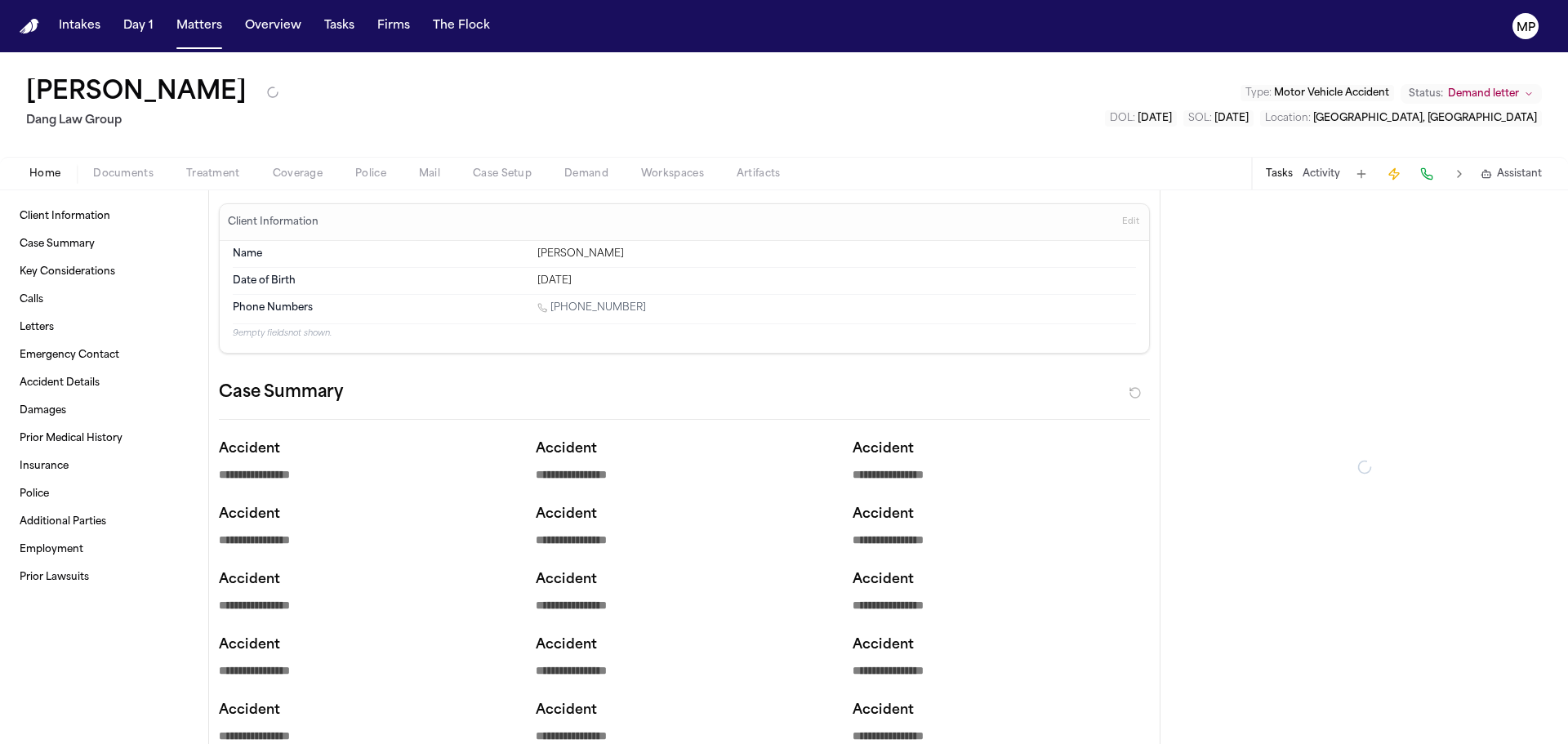
type textarea "*"
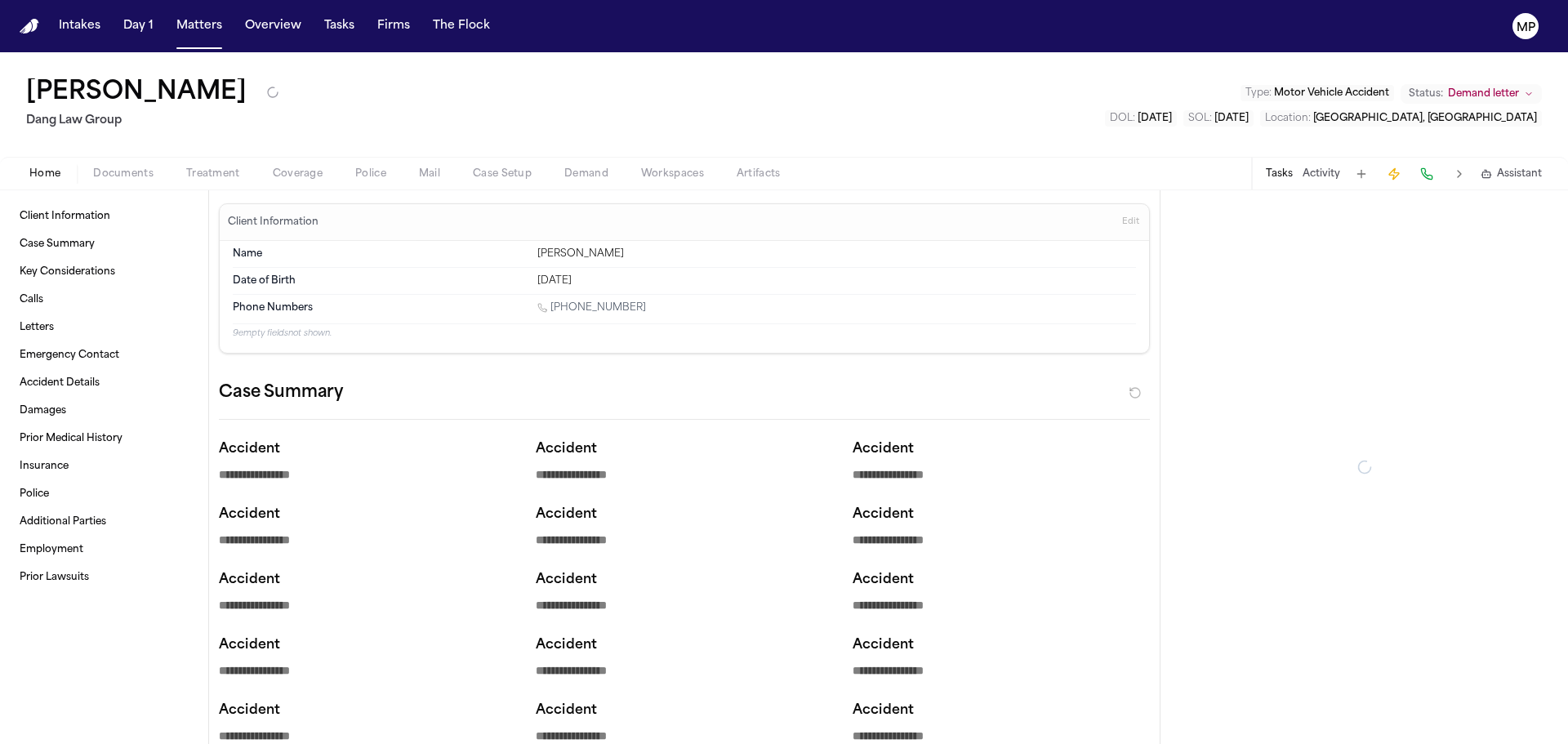
type textarea "*"
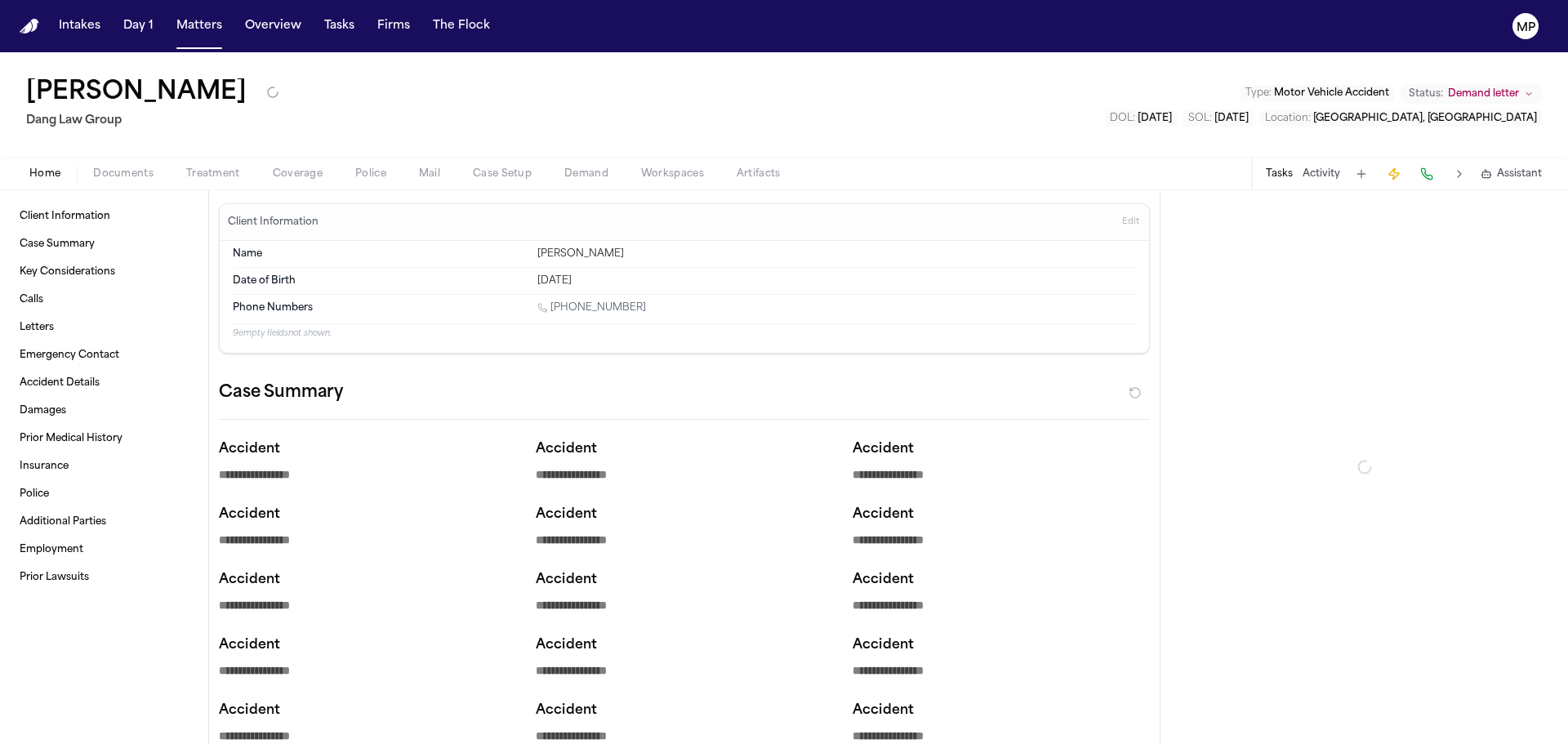
type textarea "*"
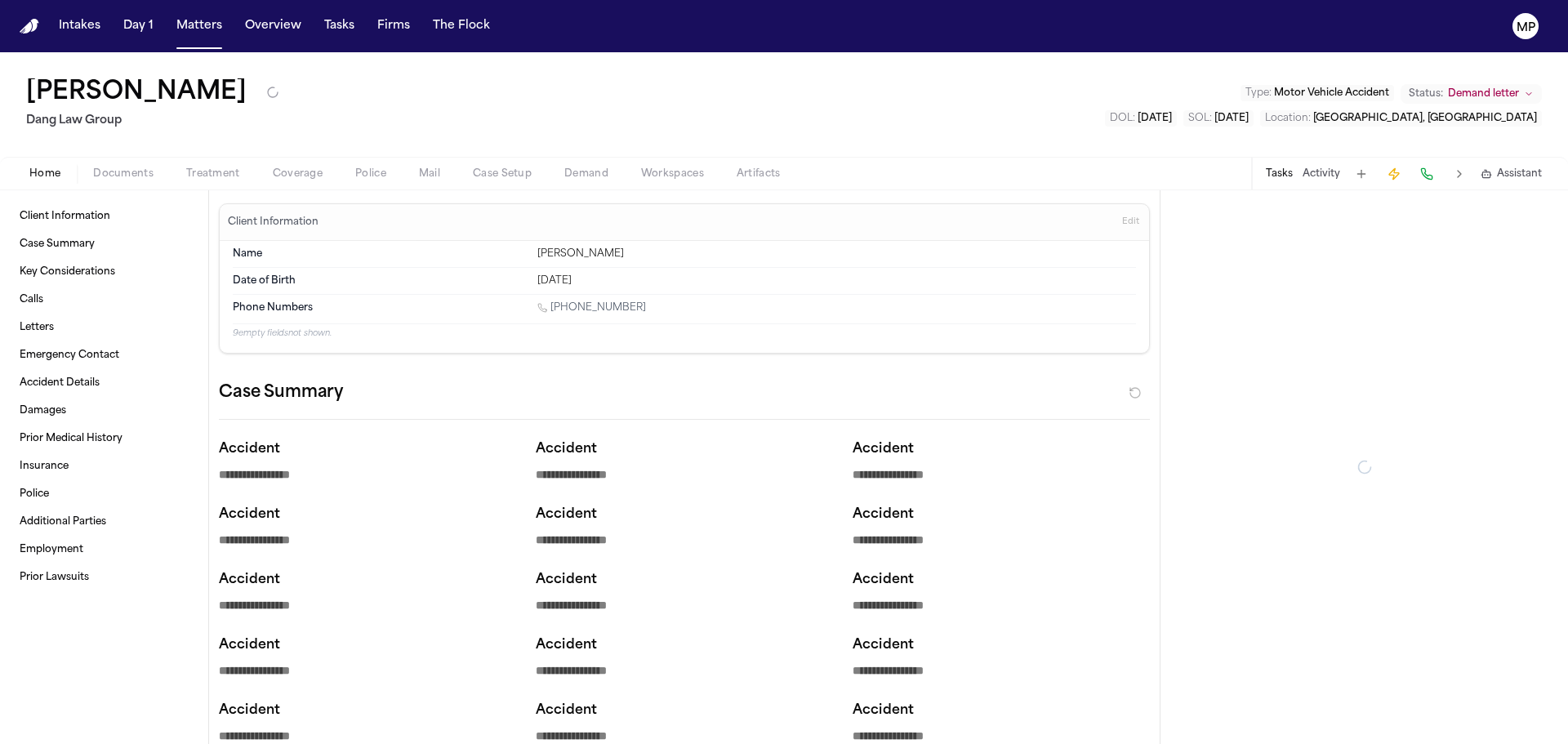
type textarea "*"
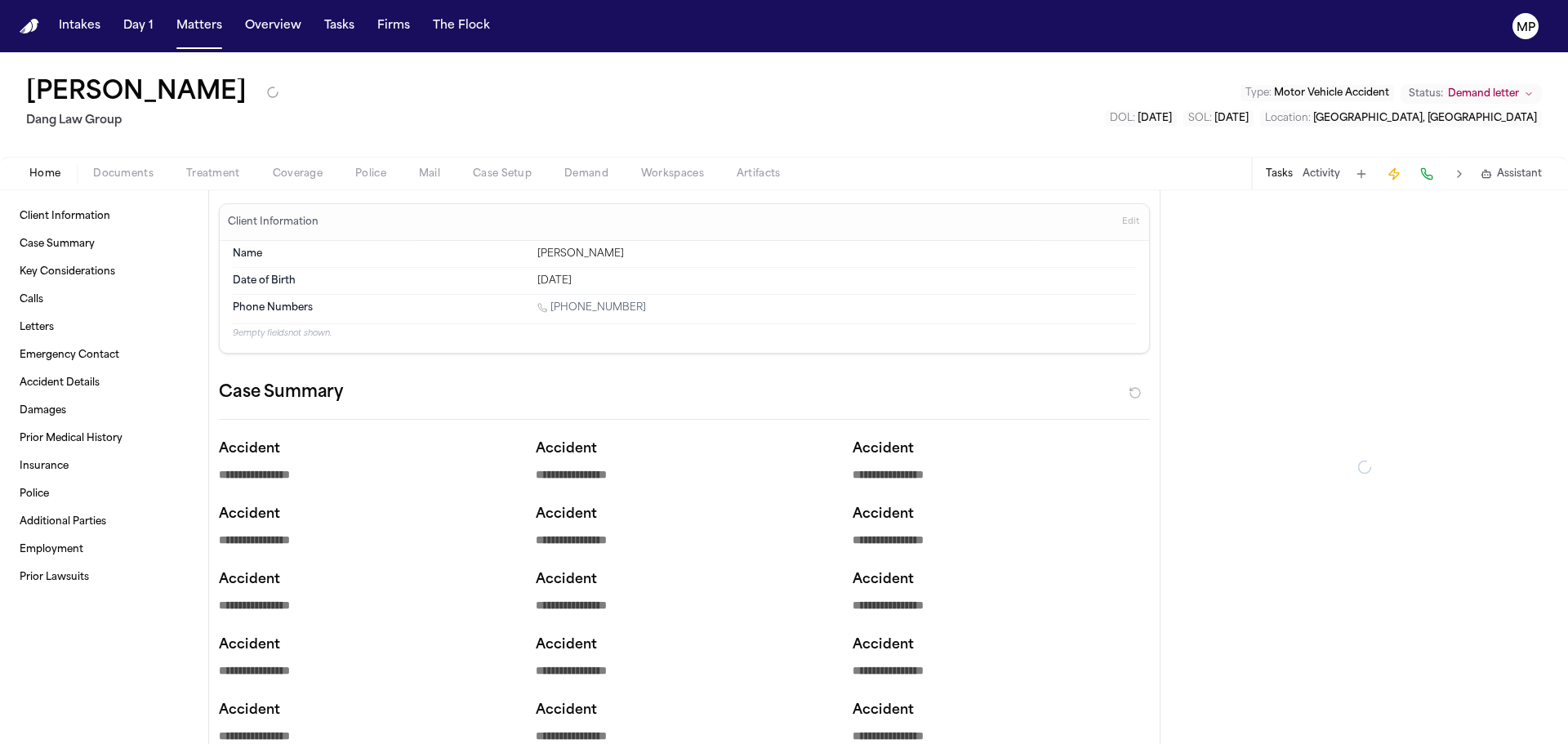
type textarea "*"
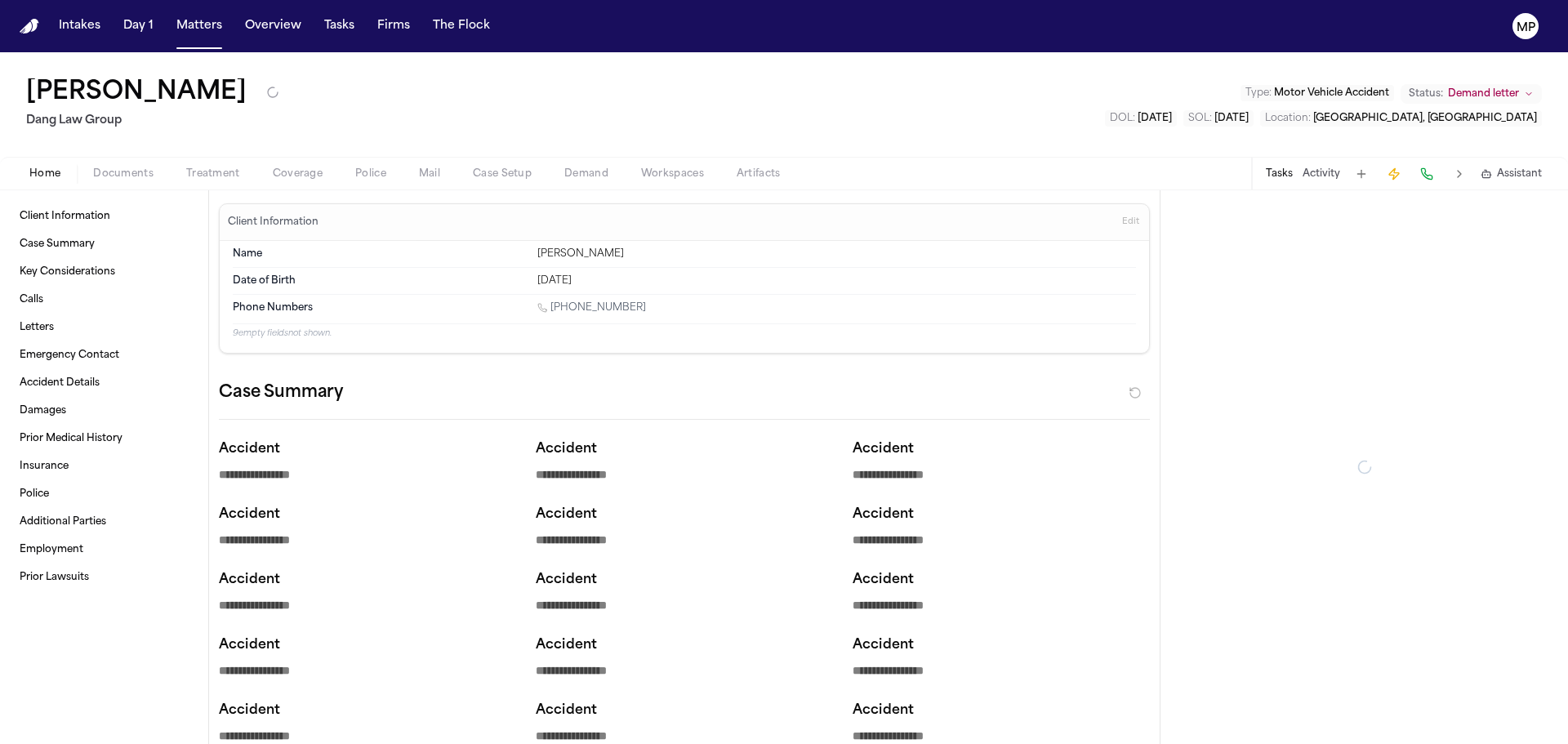
type textarea "*"
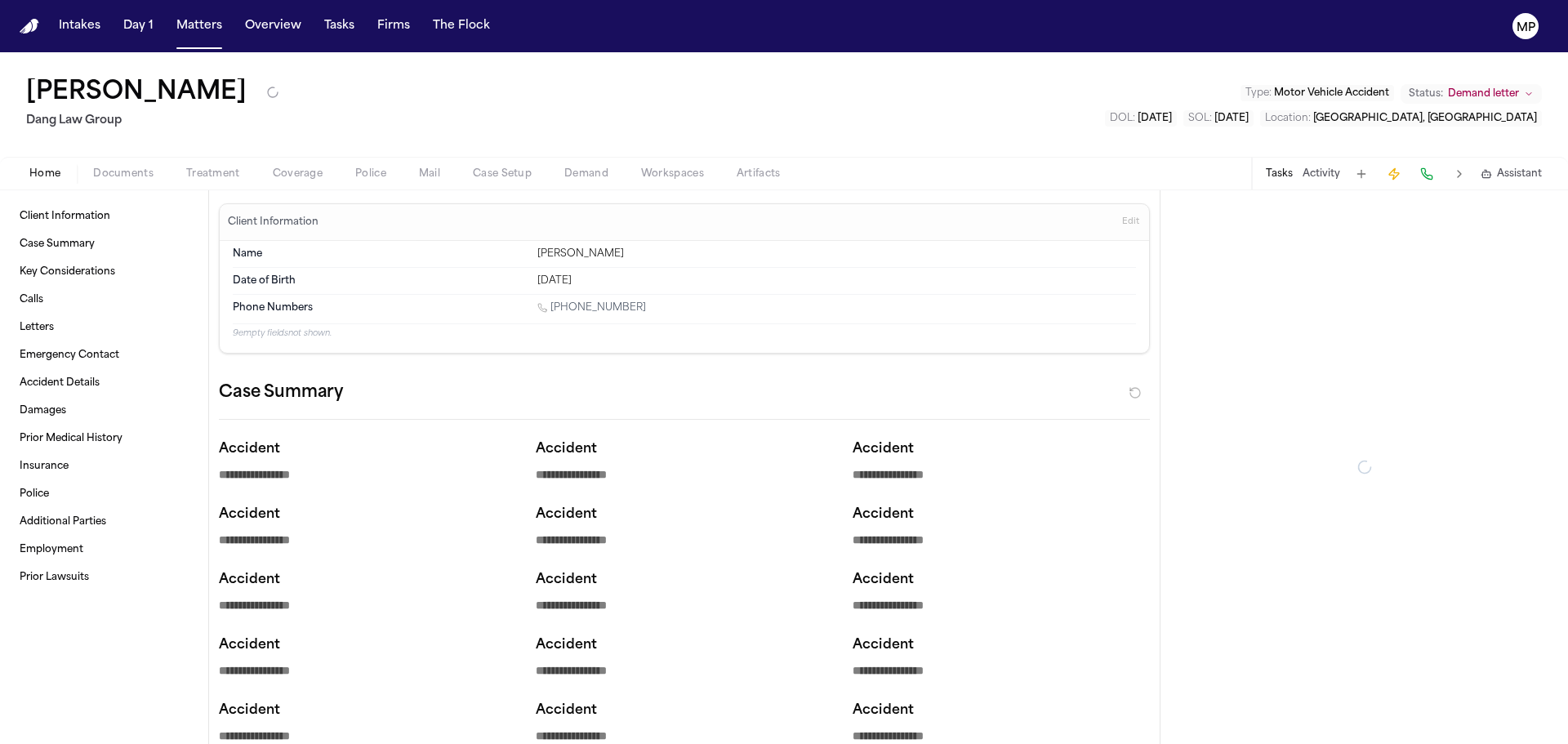
type textarea "*"
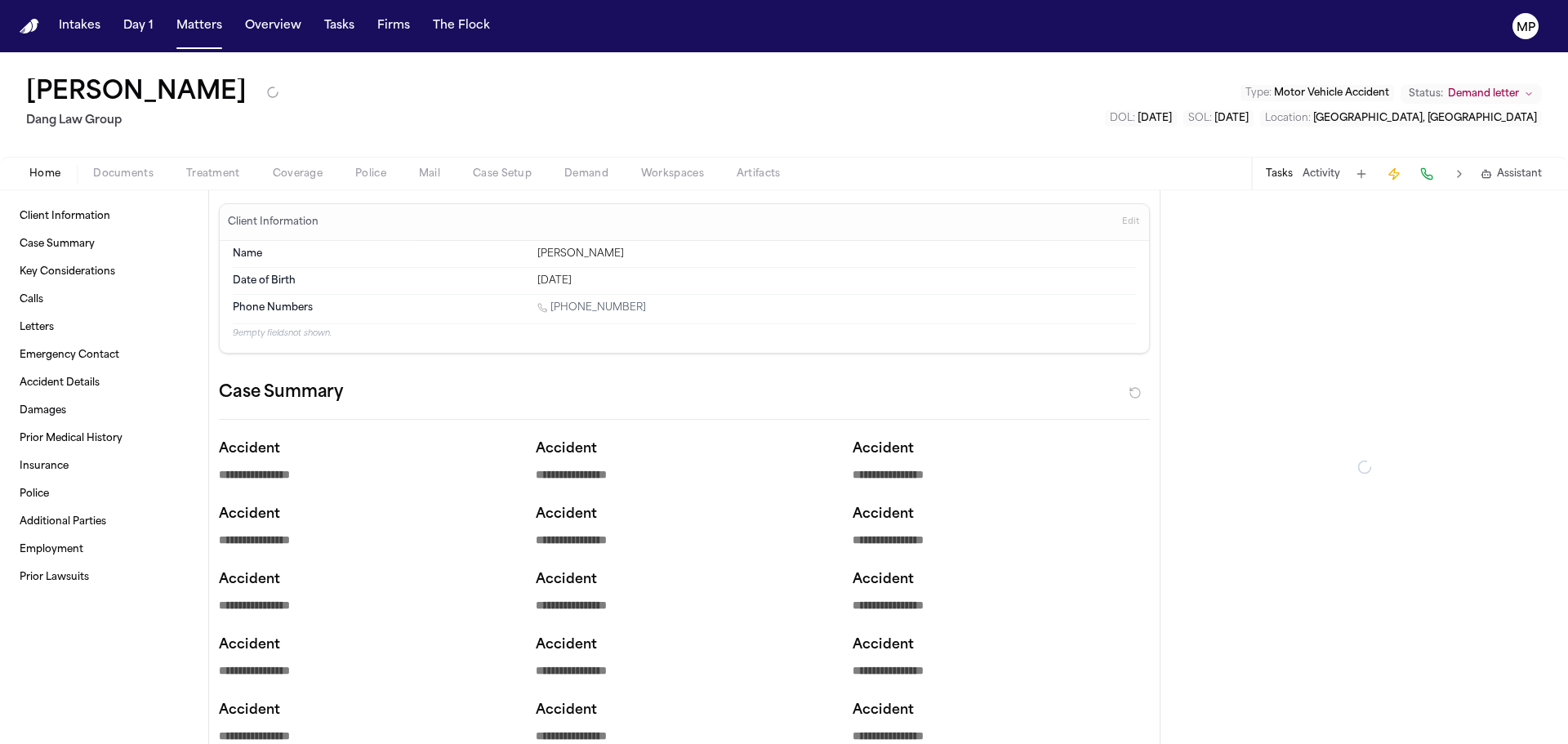
type textarea "*"
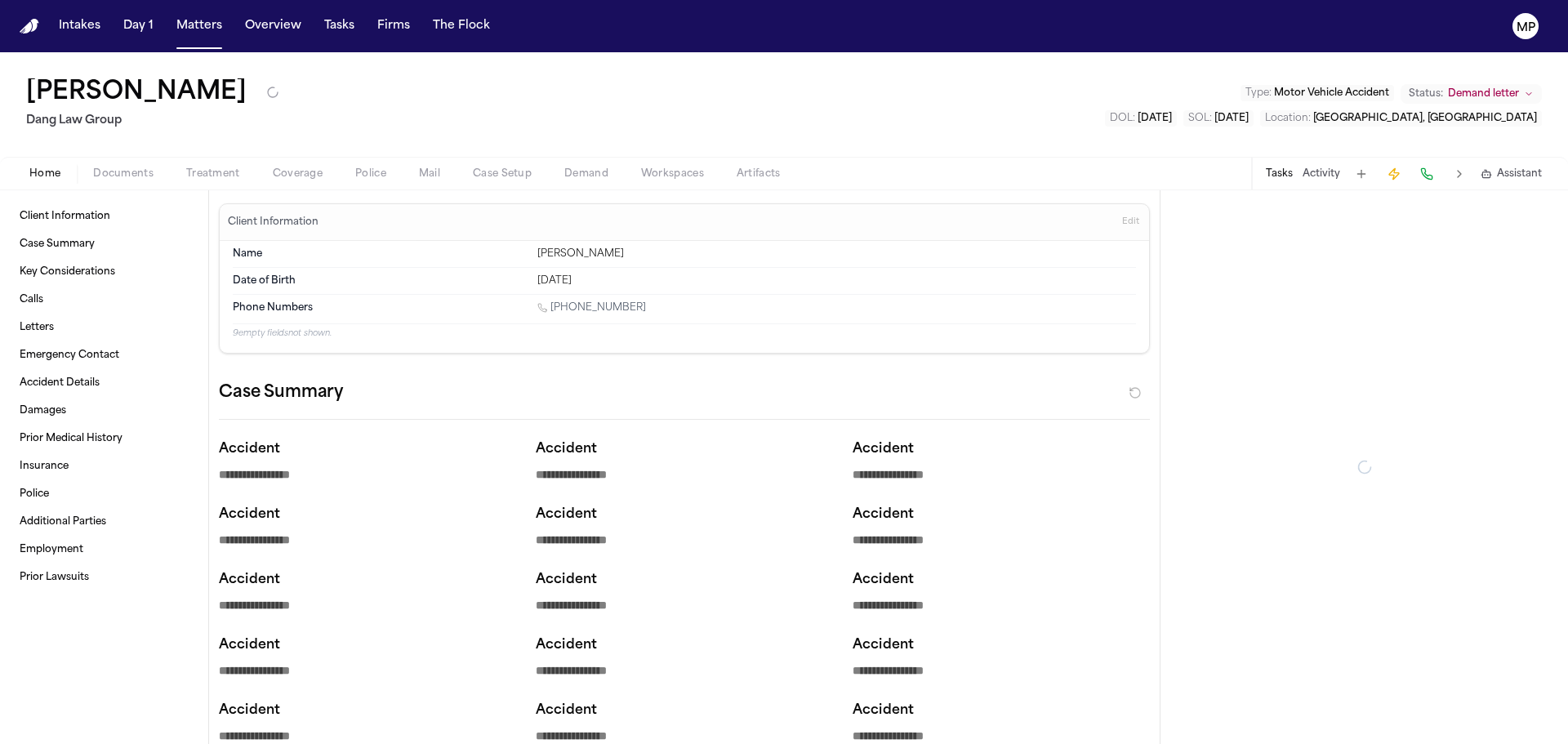
type textarea "*"
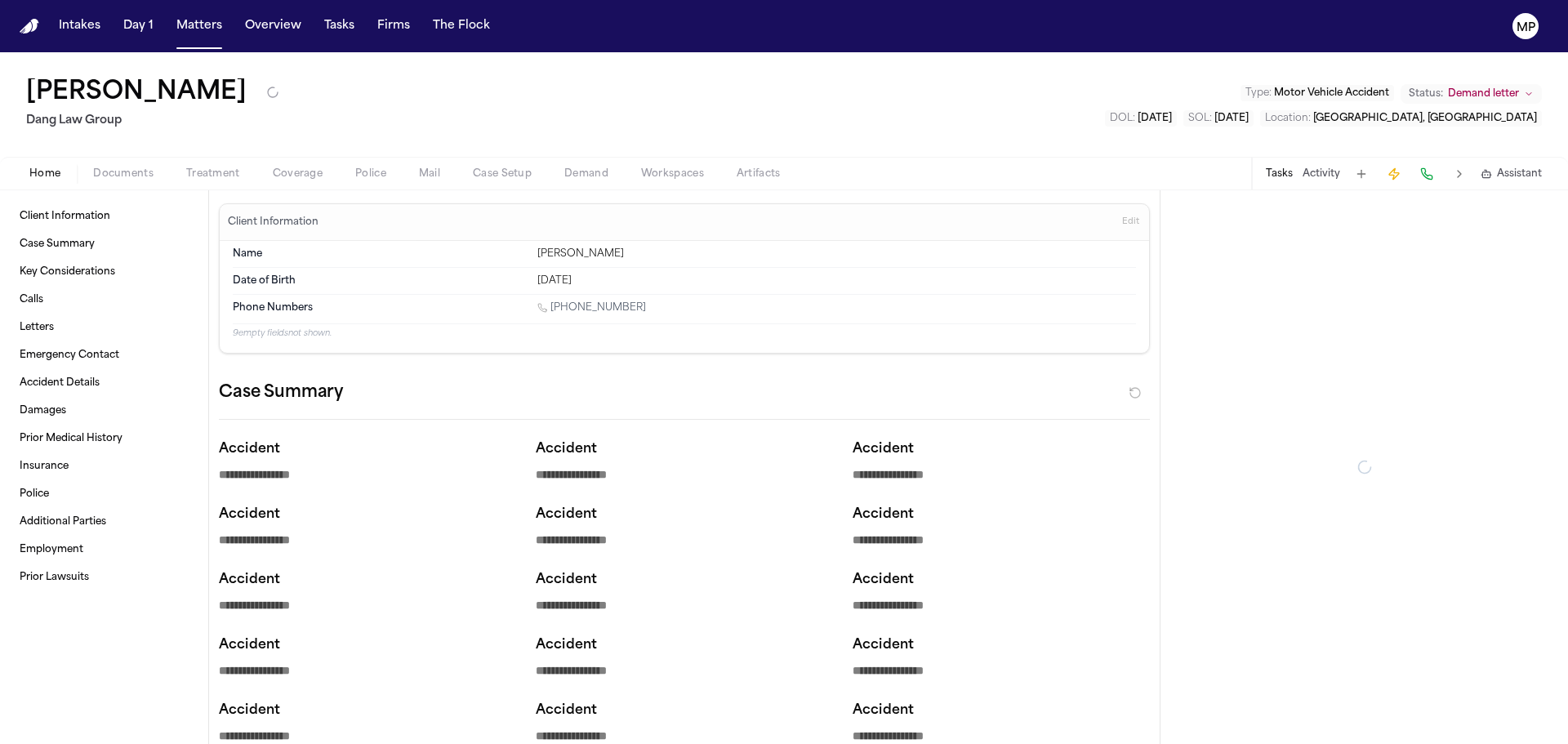
type textarea "*"
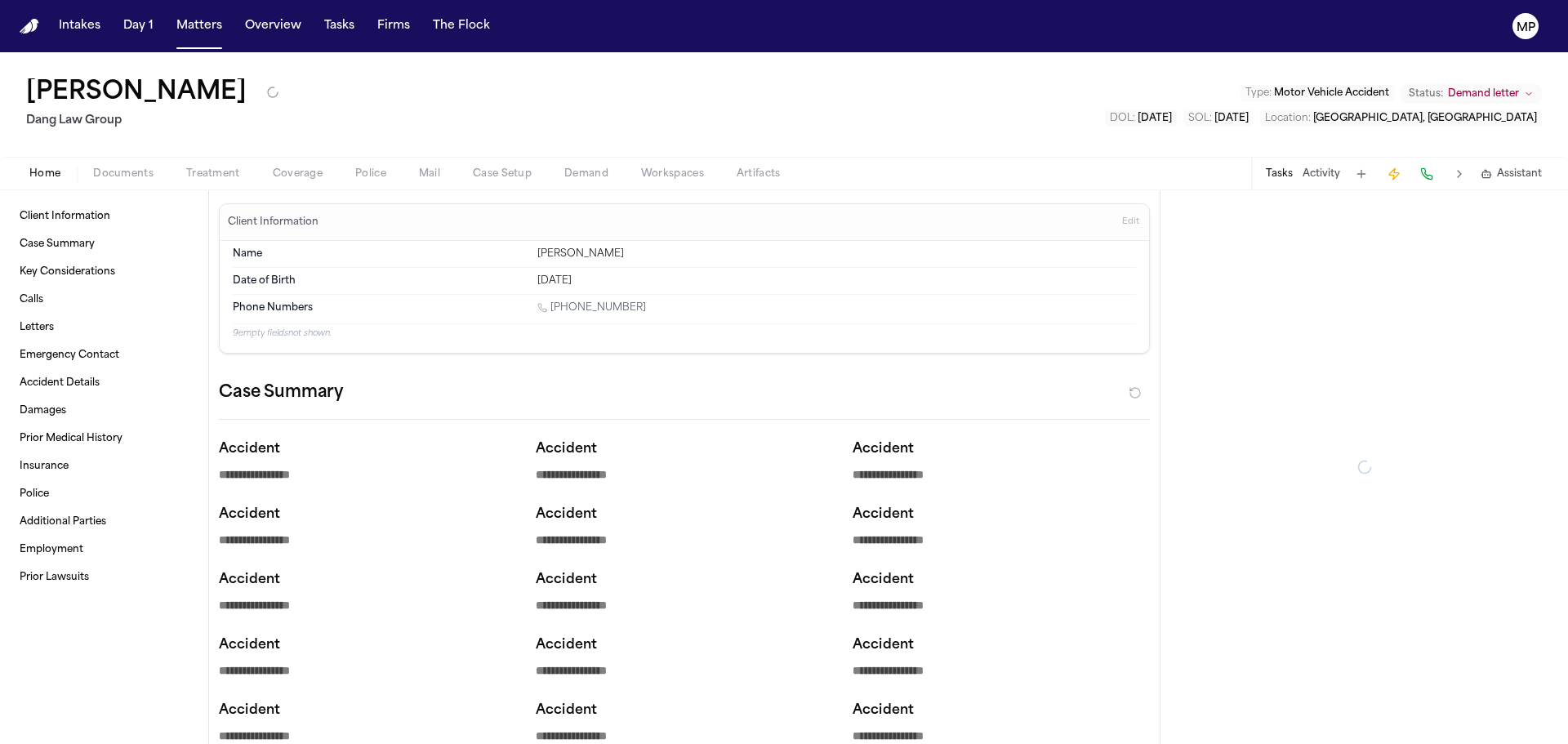
type textarea "*"
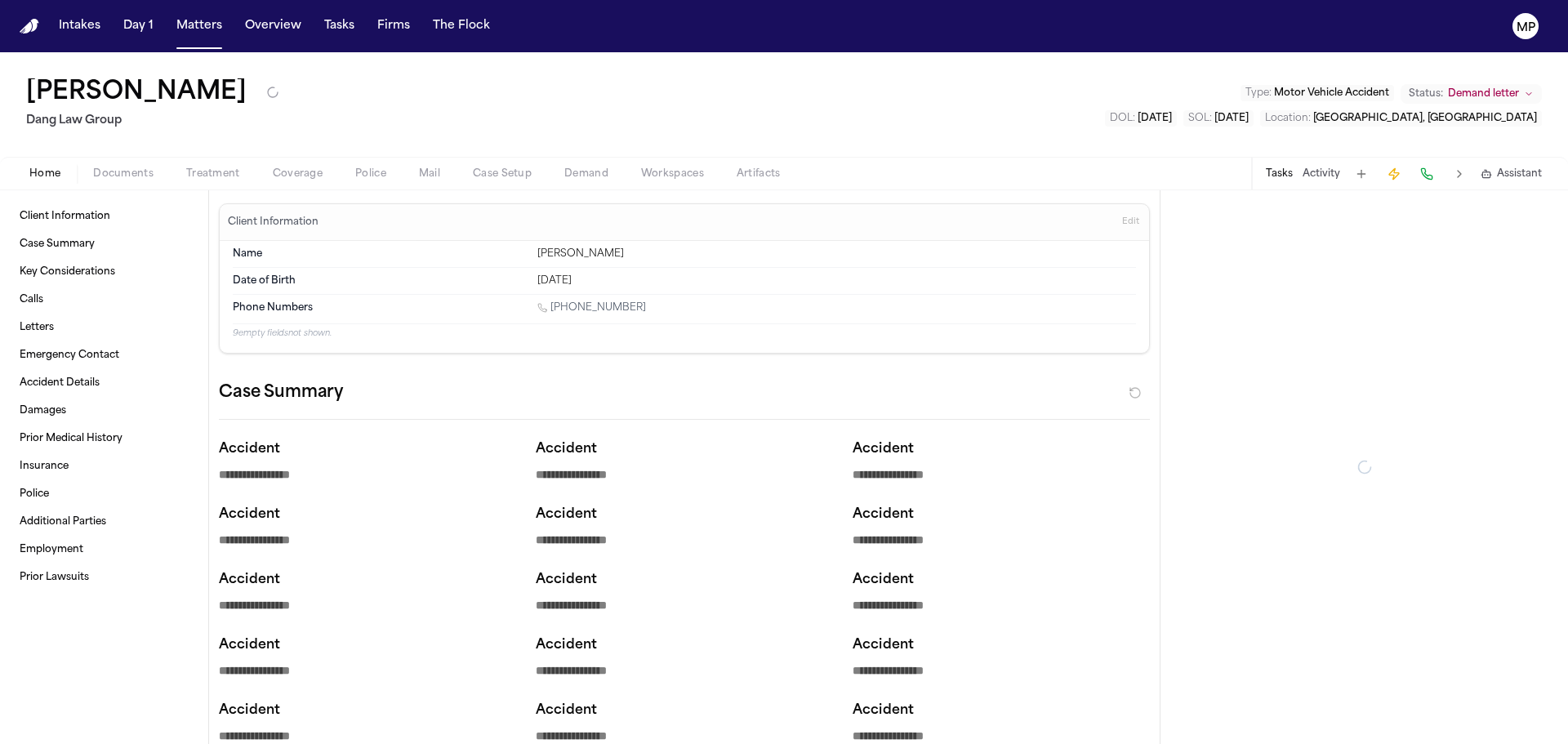
type textarea "*"
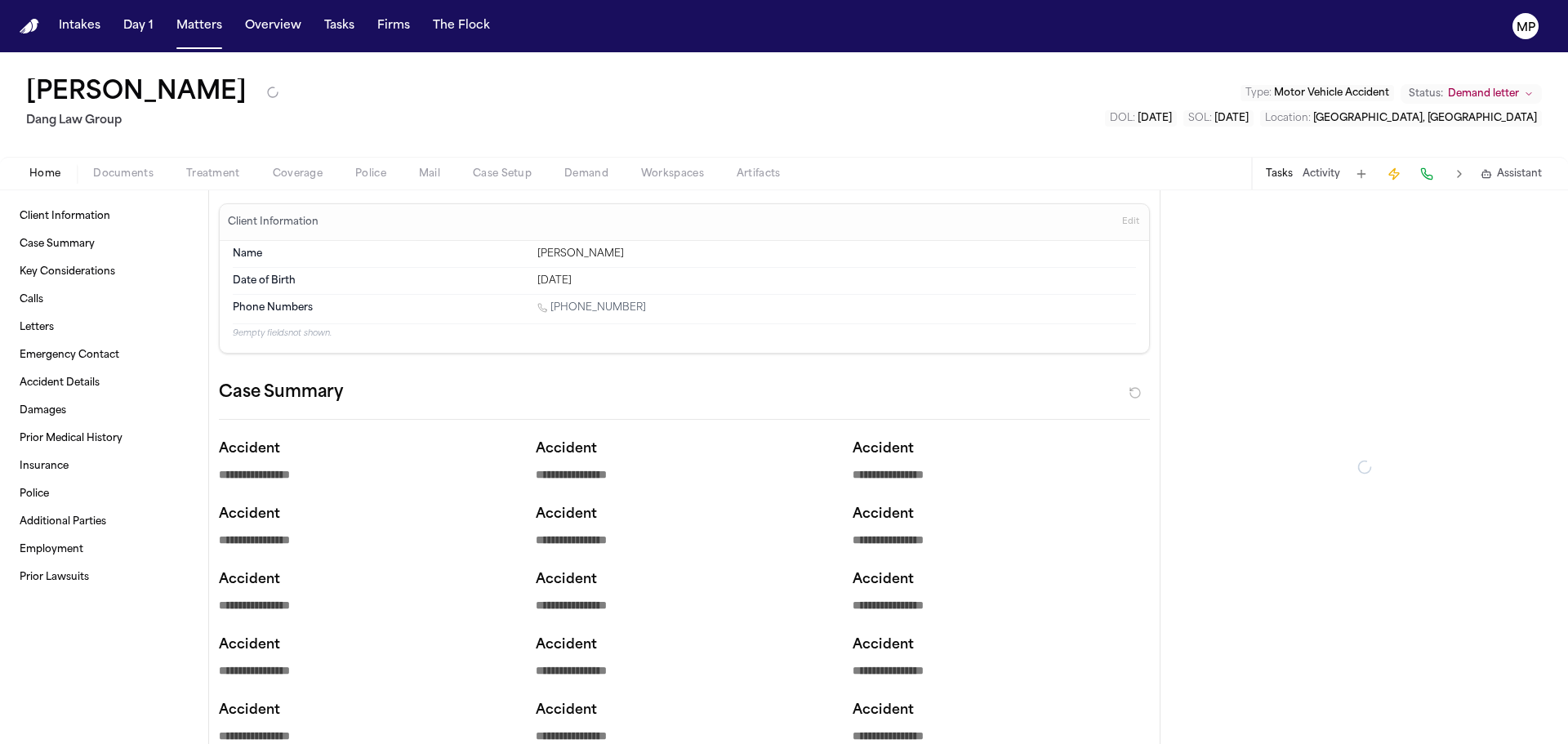
type textarea "*"
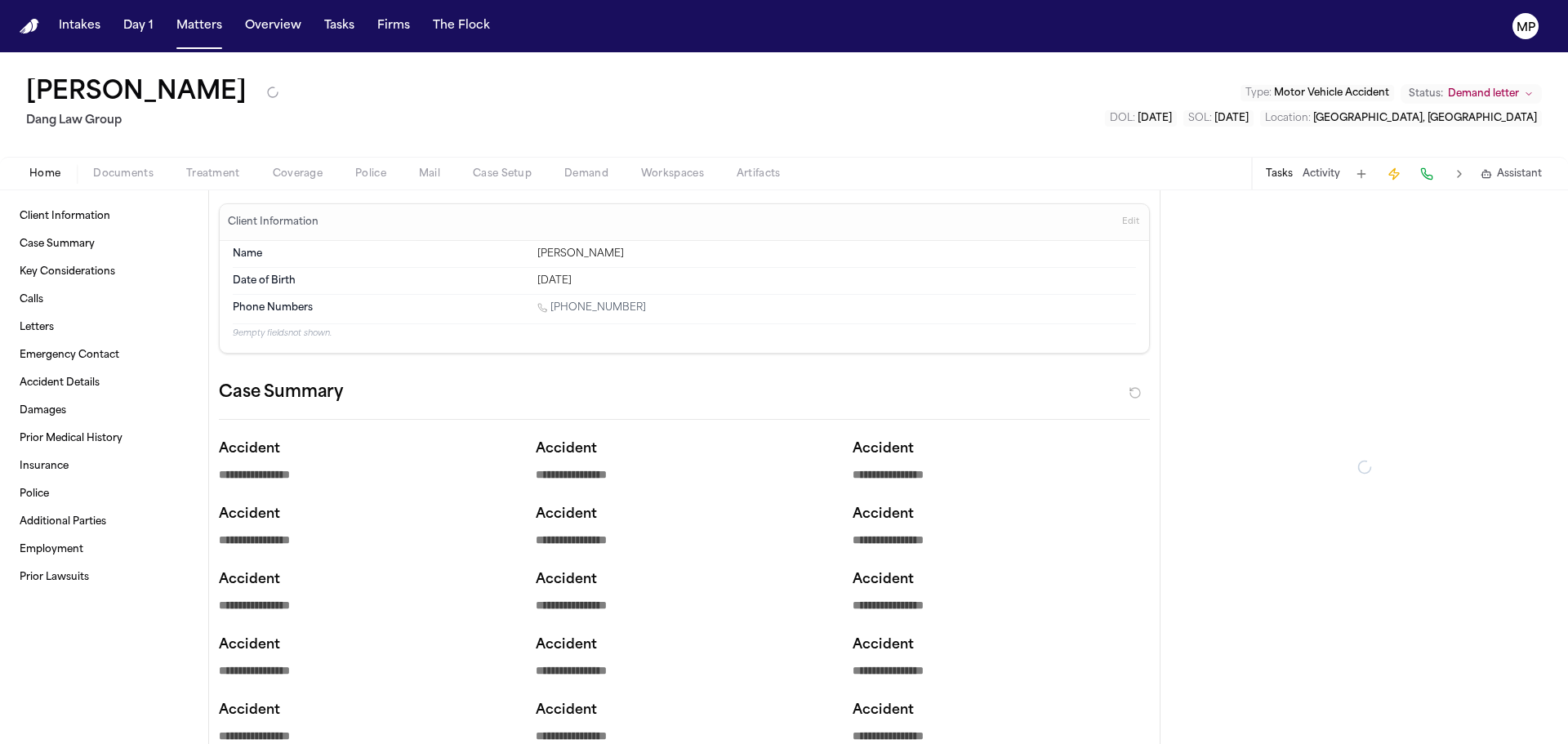
type textarea "*"
